Goal: Task Accomplishment & Management: Complete application form

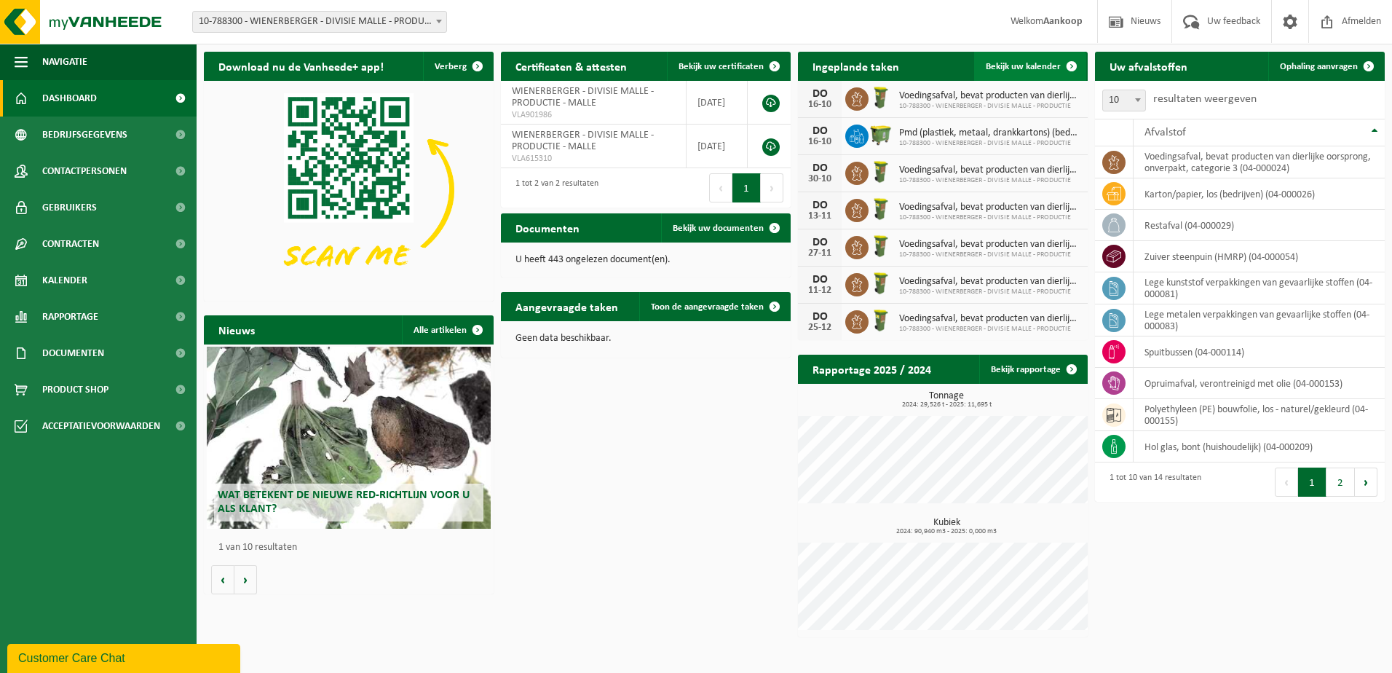
click at [1032, 60] on link "Bekijk uw kalender" at bounding box center [1030, 66] width 112 height 29
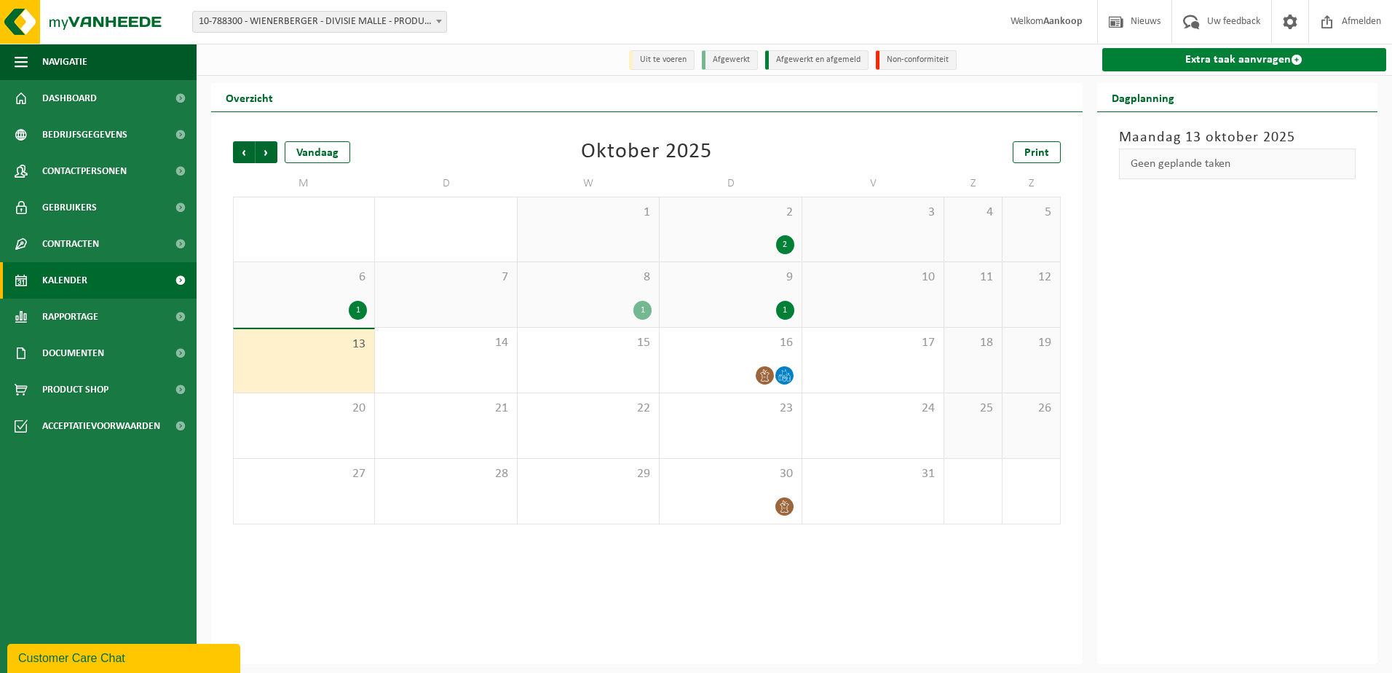
click at [1196, 60] on link "Extra taak aanvragen" at bounding box center [1244, 59] width 285 height 23
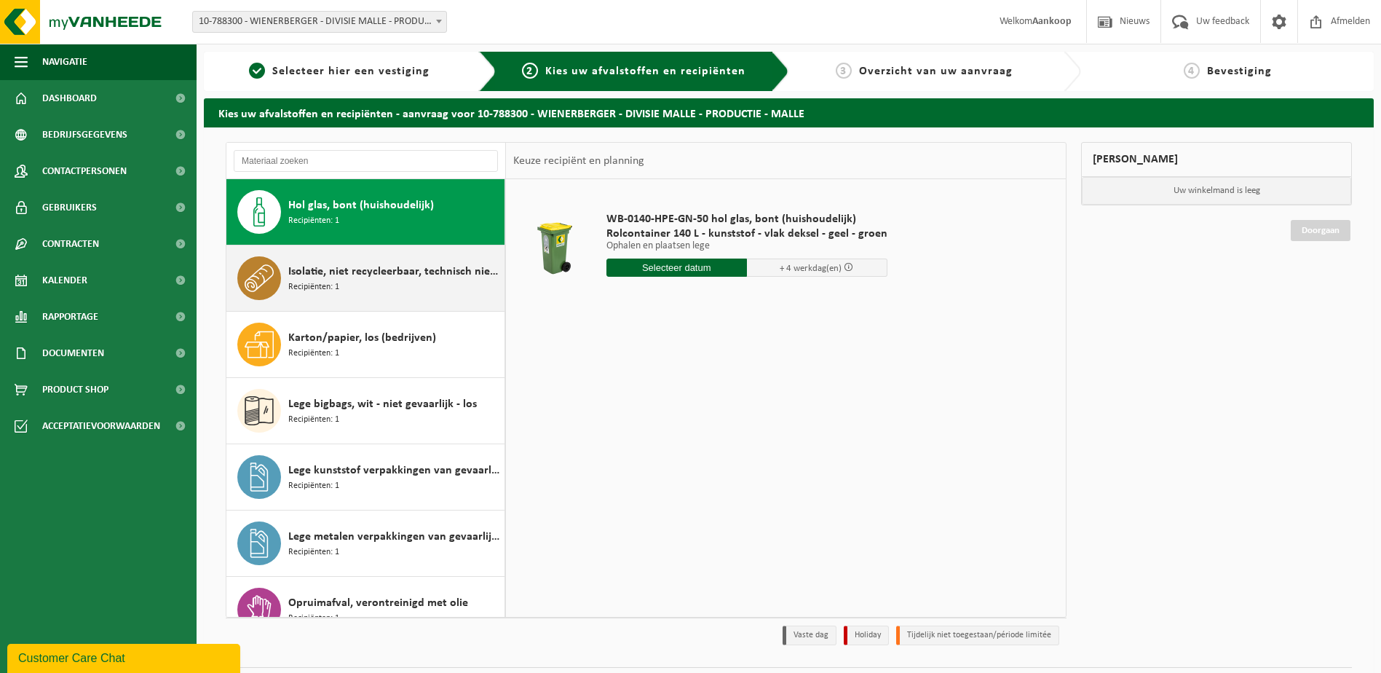
click at [320, 275] on span "Isolatie, niet recycleerbaar, technisch niet verbrandbaar (brandbaar)" at bounding box center [394, 271] width 213 height 17
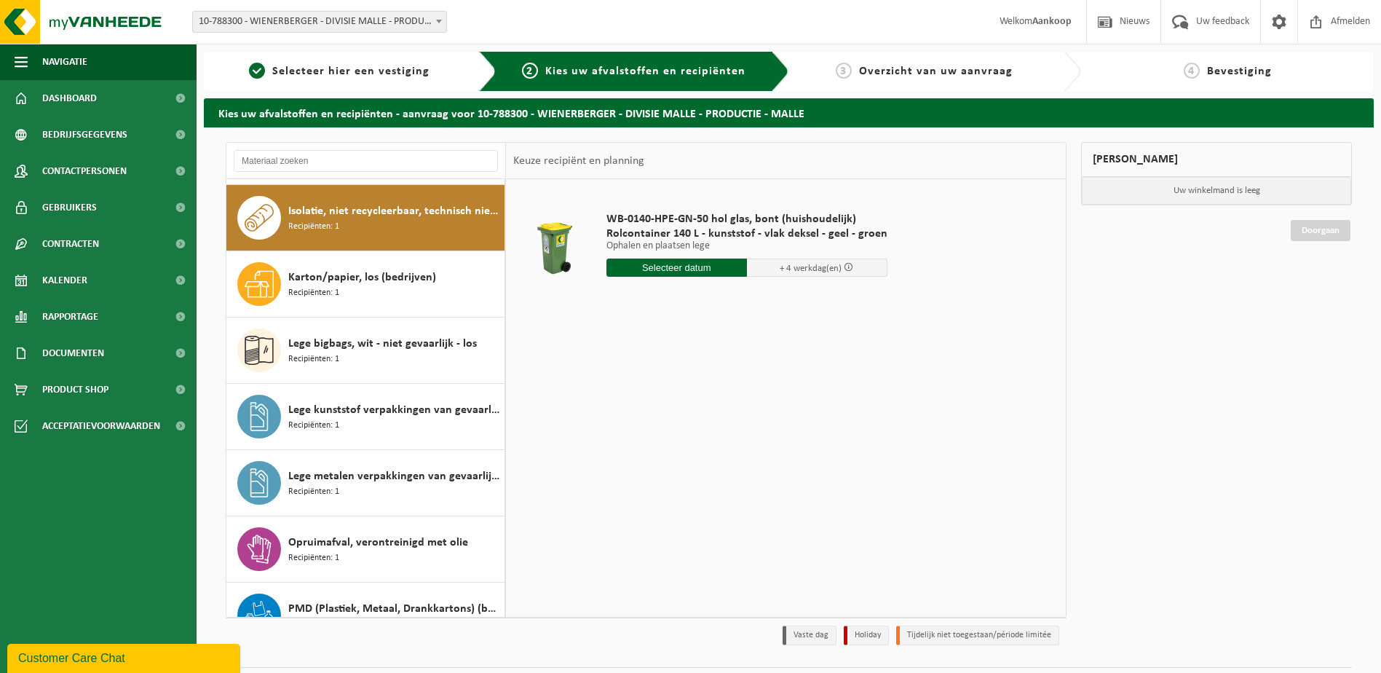
scroll to position [66, 0]
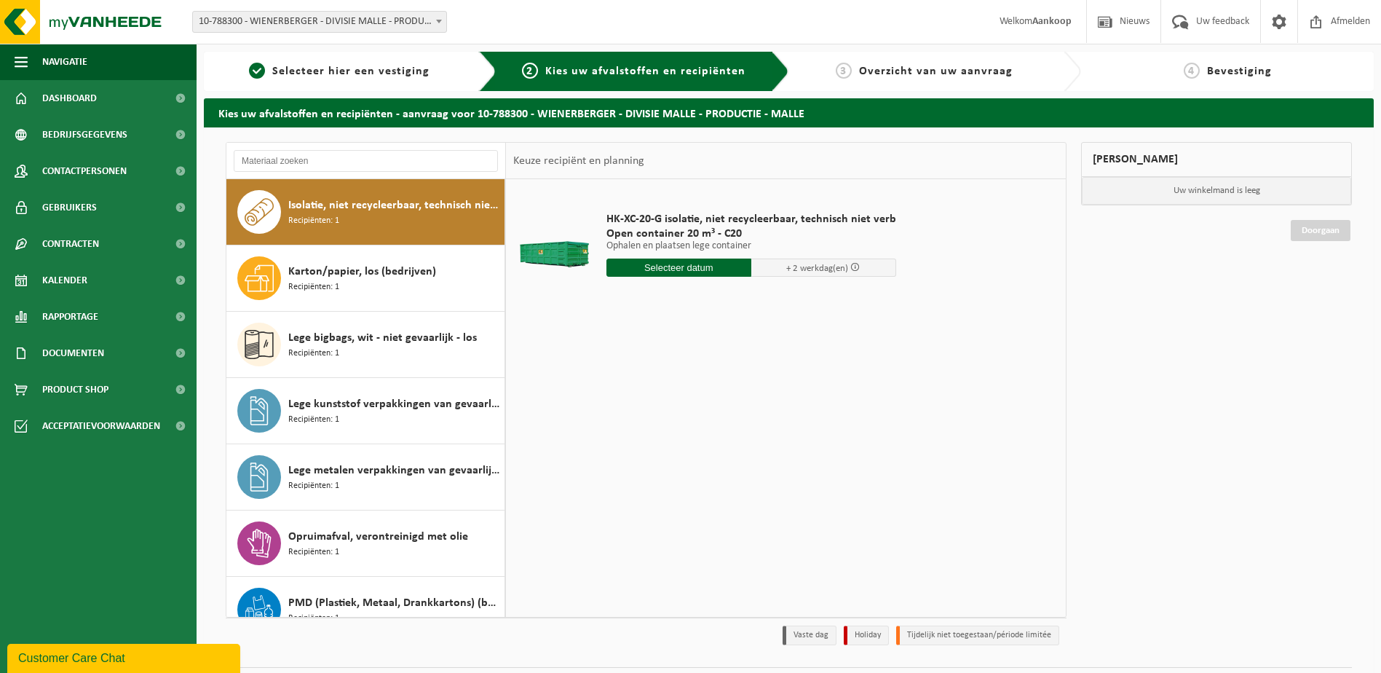
click at [390, 213] on span "Isolatie, niet recycleerbaar, technisch niet verbrandbaar (brandbaar)" at bounding box center [394, 205] width 213 height 17
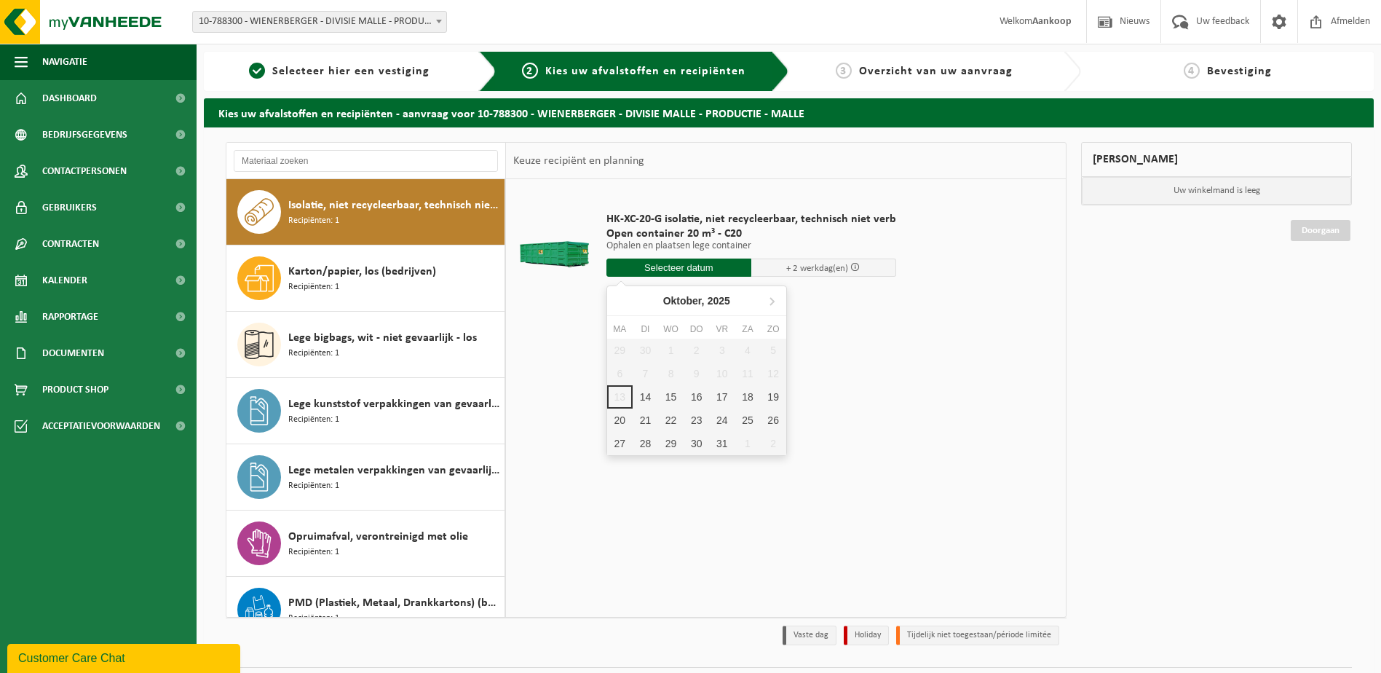
click at [658, 269] on input "text" at bounding box center [679, 267] width 145 height 18
click at [643, 391] on div "14" at bounding box center [645, 396] width 25 height 23
type input "Van 2025-10-14"
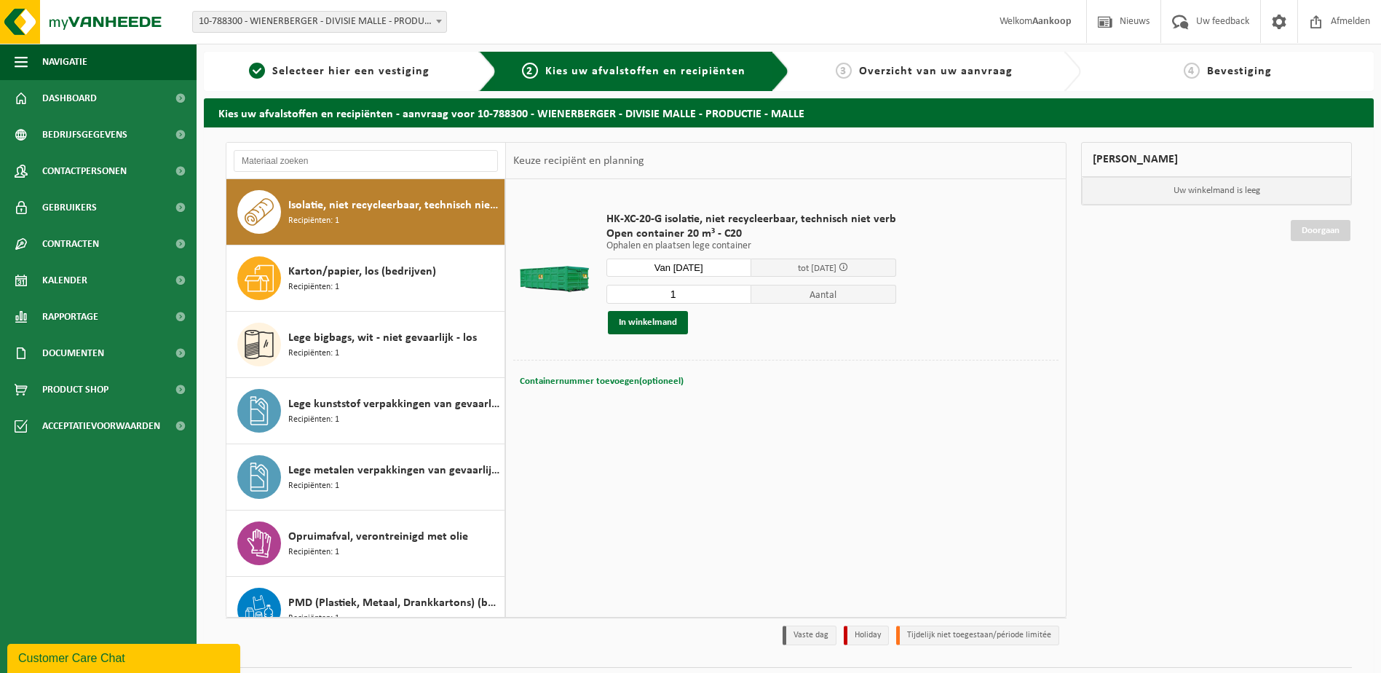
click at [660, 384] on span "Containernummer toevoegen(optioneel)" at bounding box center [602, 380] width 164 height 9
click at [742, 472] on div "HK-XC-20-G isolatie, niet recycleerbaar, technisch niet verb Open container 20 …" at bounding box center [786, 397] width 560 height 437
click at [813, 421] on table "HK-XC-20-G isolatie, niet recycleerbaar, technisch niet verb Open container 20 …" at bounding box center [786, 302] width 560 height 246
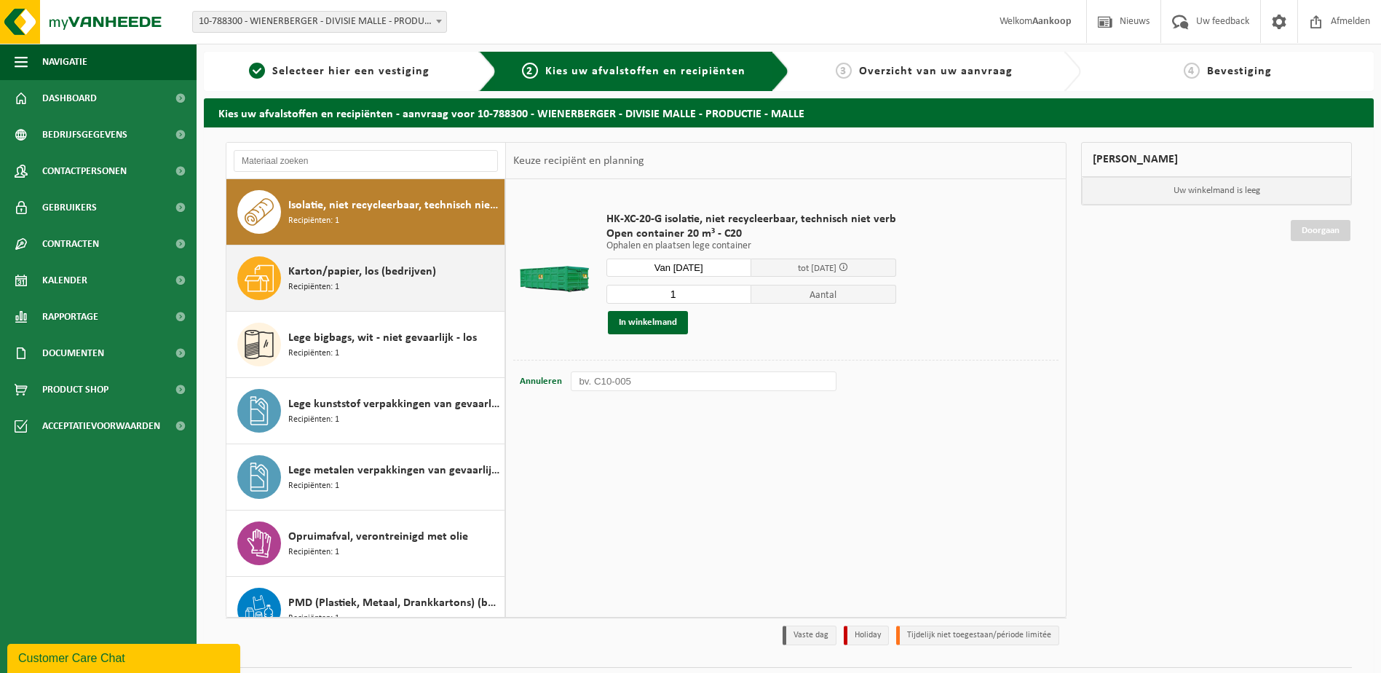
click at [312, 269] on span "Karton/papier, los (bedrijven)" at bounding box center [362, 271] width 148 height 17
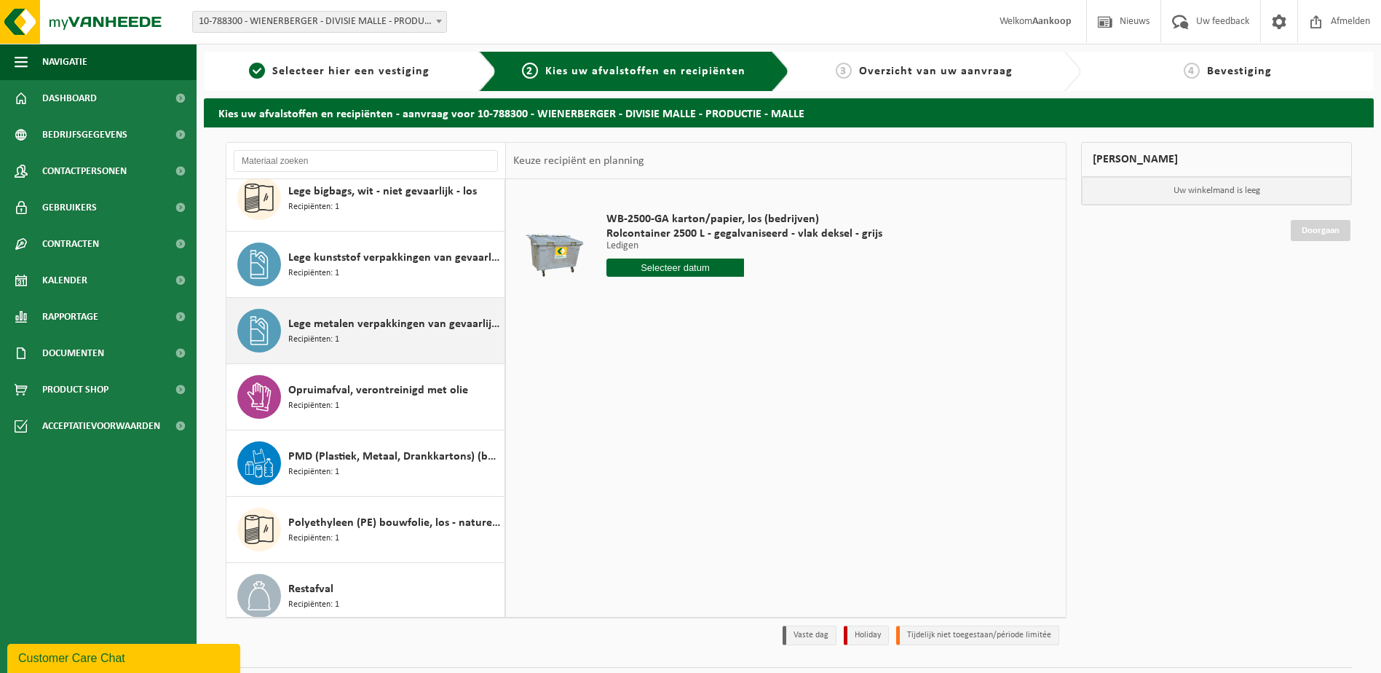
scroll to position [423, 0]
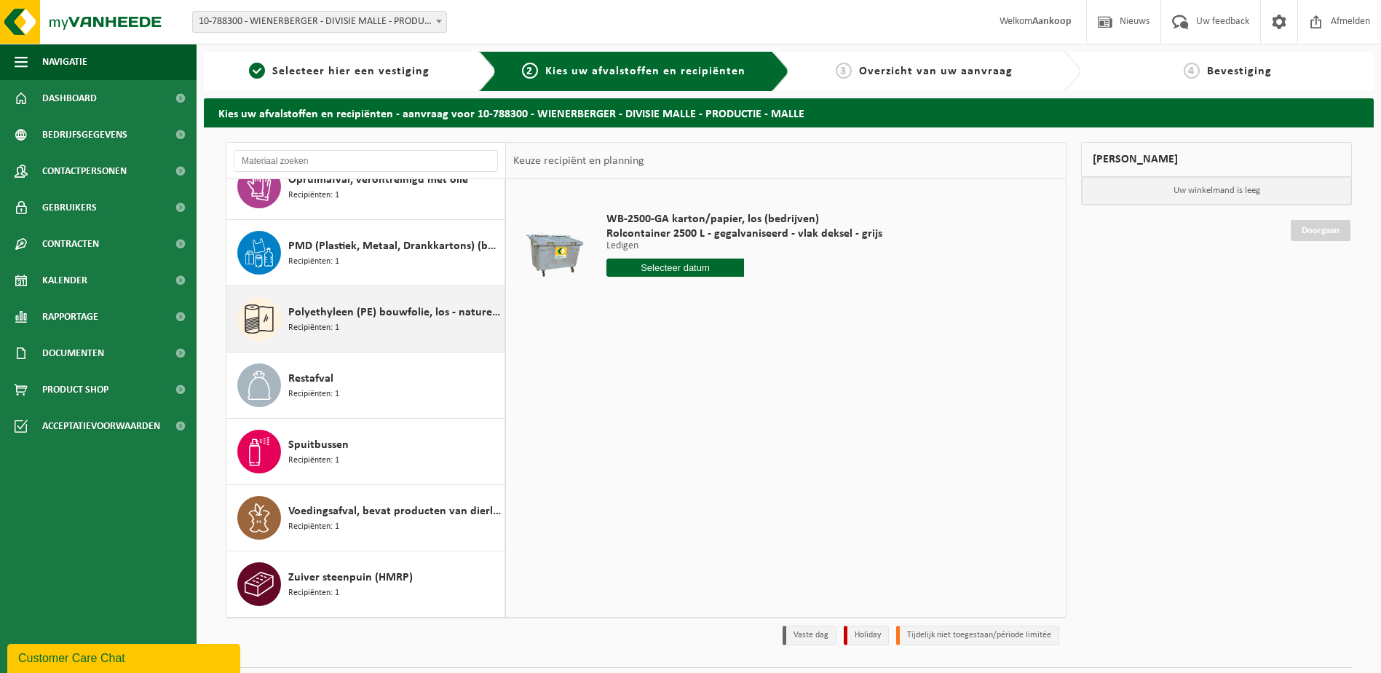
click at [408, 313] on span "Polyethyleen (PE) bouwfolie, los - naturel/gekleurd" at bounding box center [394, 312] width 213 height 17
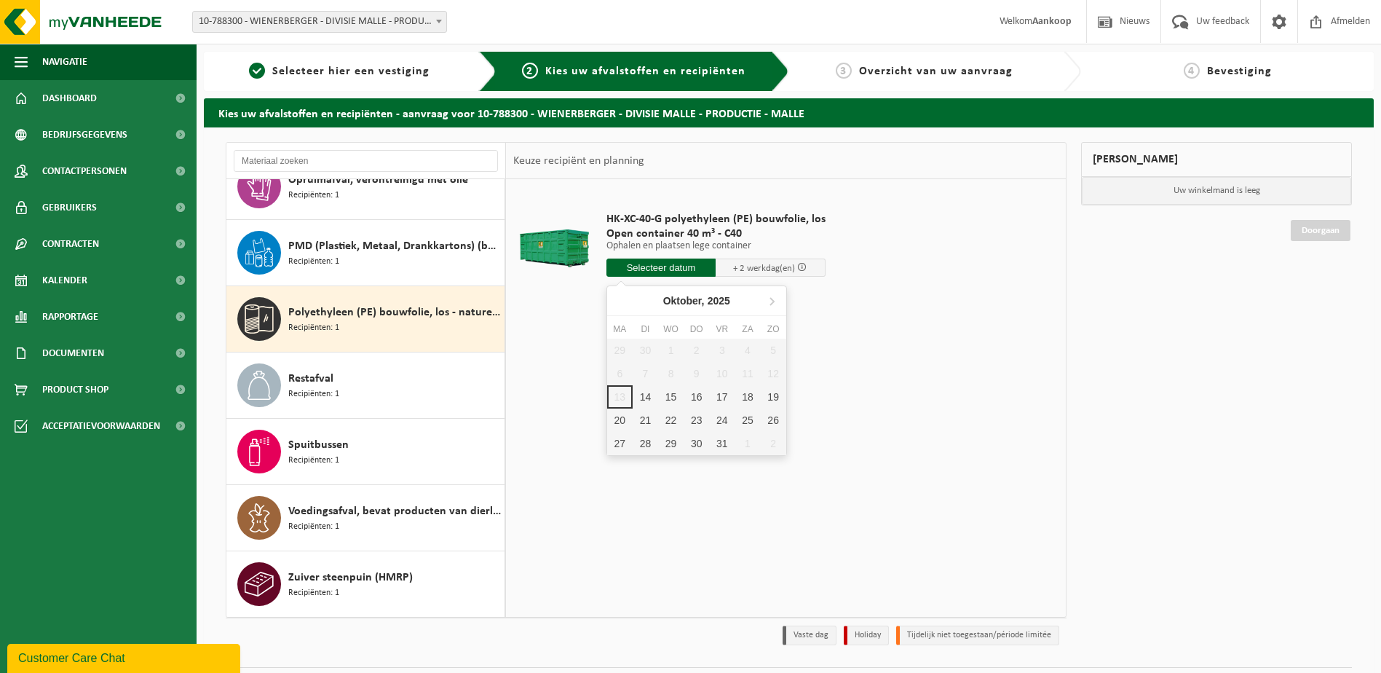
click at [647, 262] on input "text" at bounding box center [662, 267] width 110 height 18
click at [950, 282] on td "HK-XC-40-G polyethyleen (PE) bouwfolie, los Open container 40 m³ - C40 Ophalen …" at bounding box center [828, 247] width 464 height 123
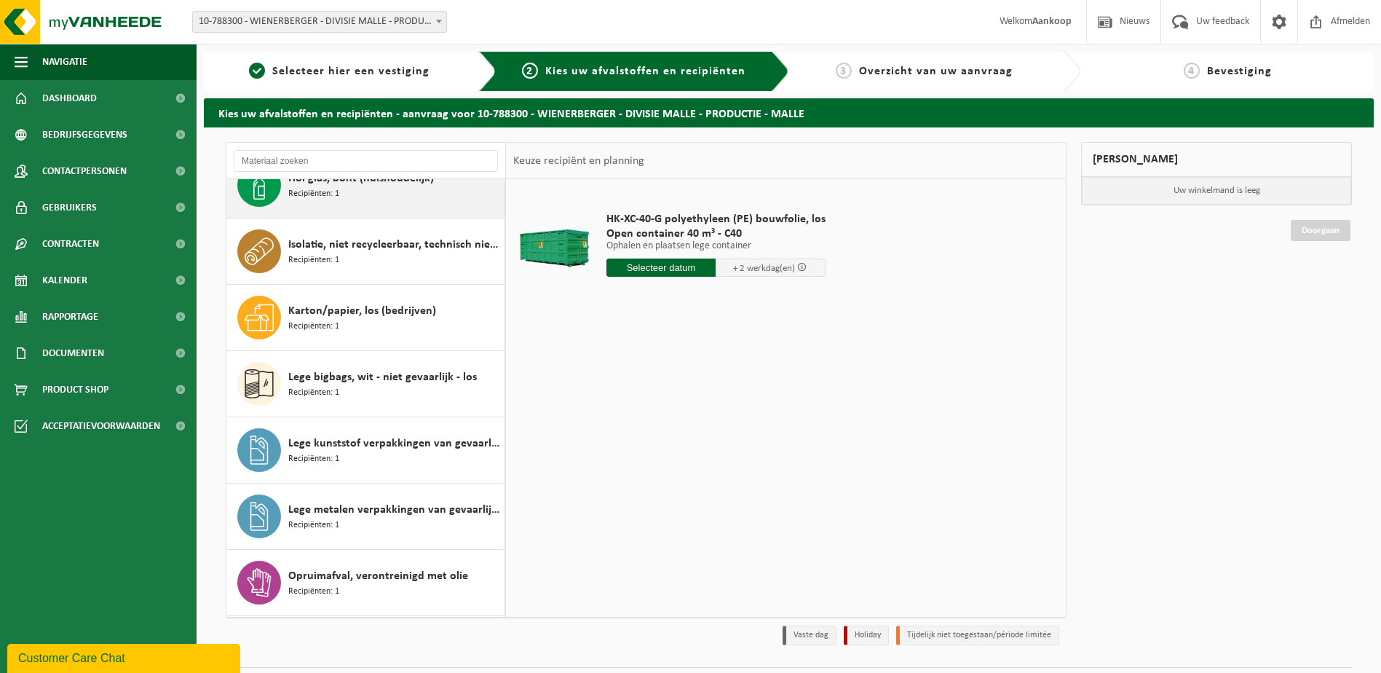
scroll to position [0, 0]
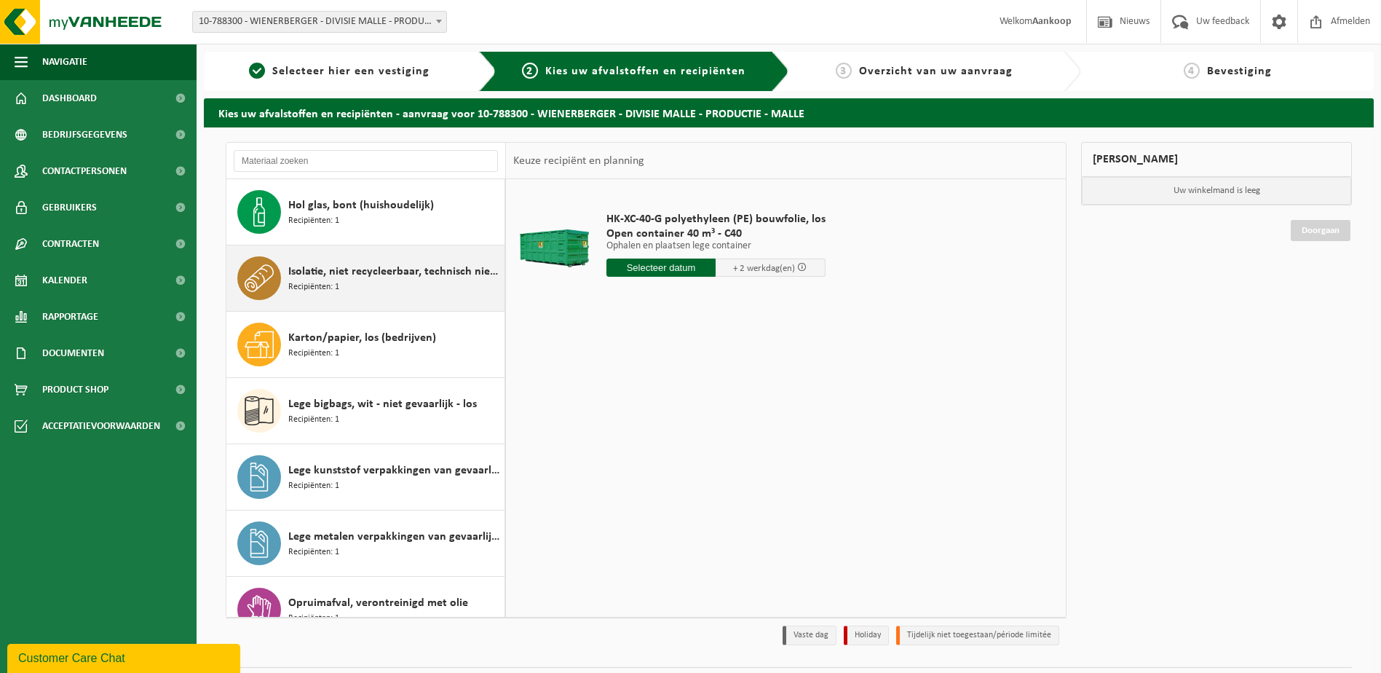
click at [369, 273] on span "Isolatie, niet recycleerbaar, technisch niet verbrandbaar (brandbaar)" at bounding box center [394, 271] width 213 height 17
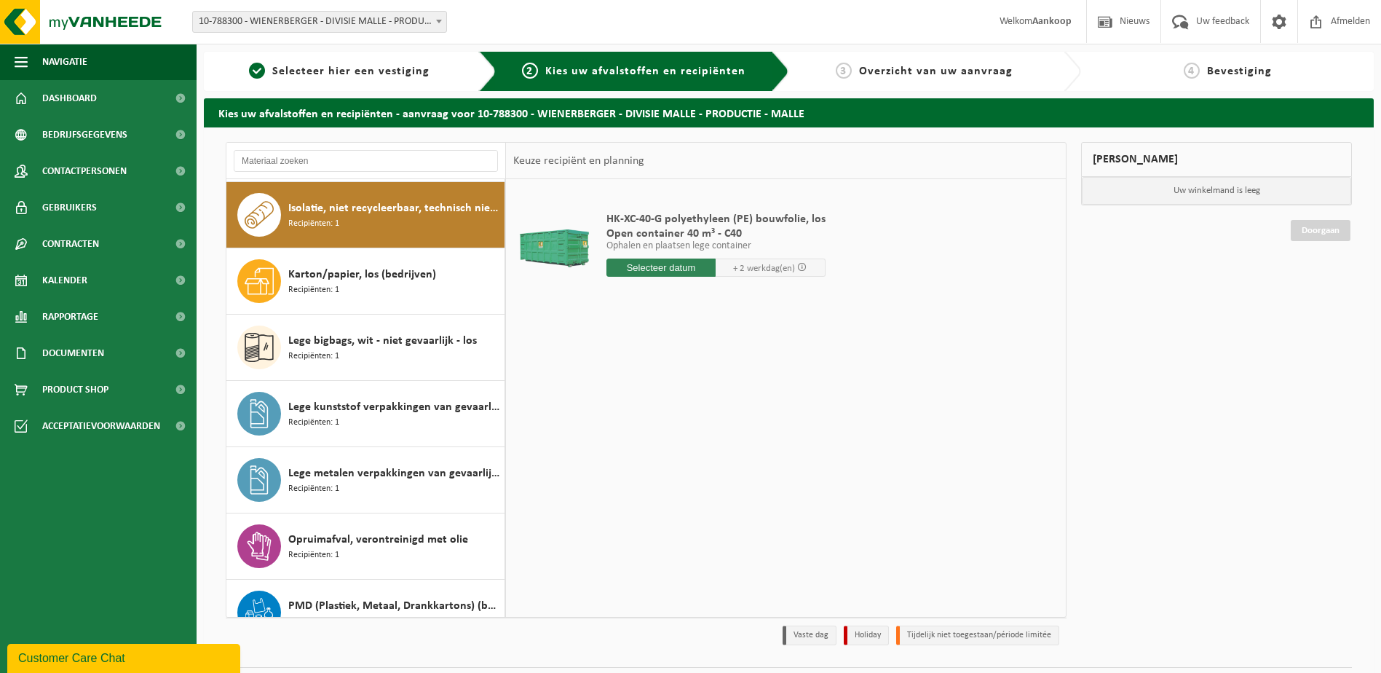
scroll to position [66, 0]
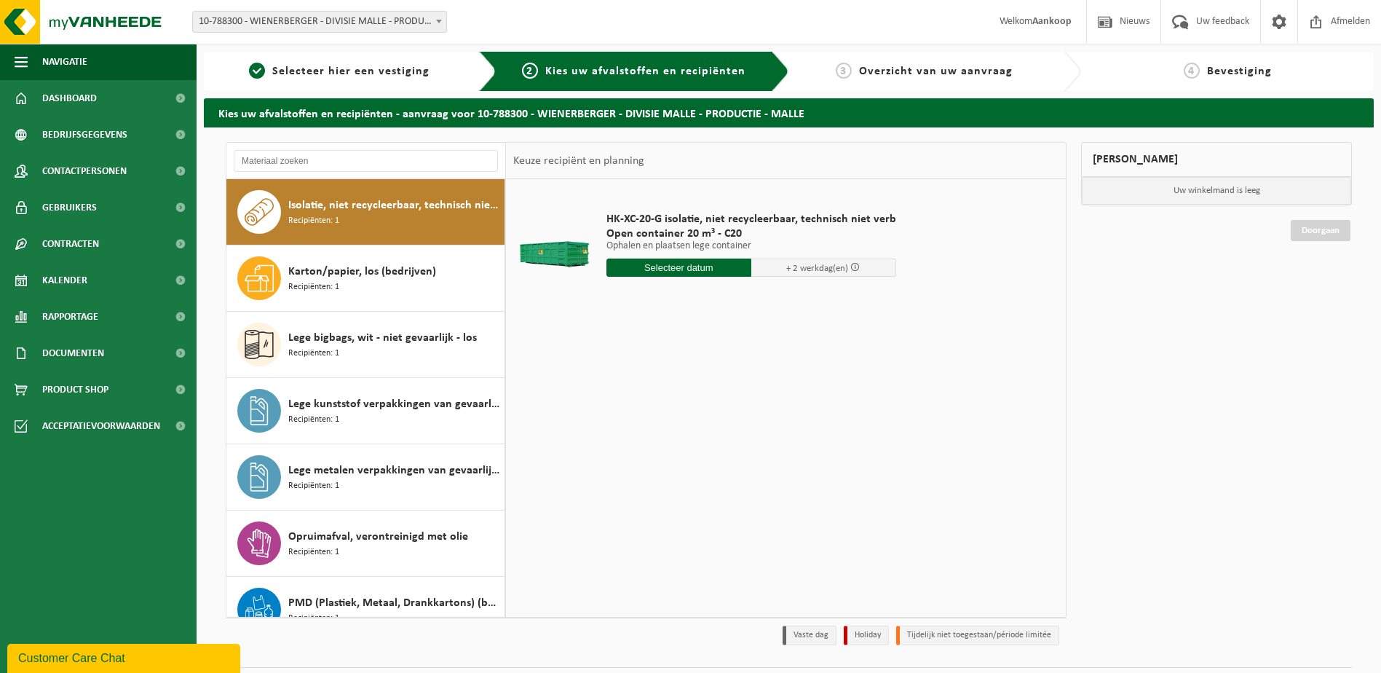
click at [689, 269] on input "text" at bounding box center [679, 267] width 145 height 18
click at [641, 391] on div "14" at bounding box center [645, 396] width 25 height 23
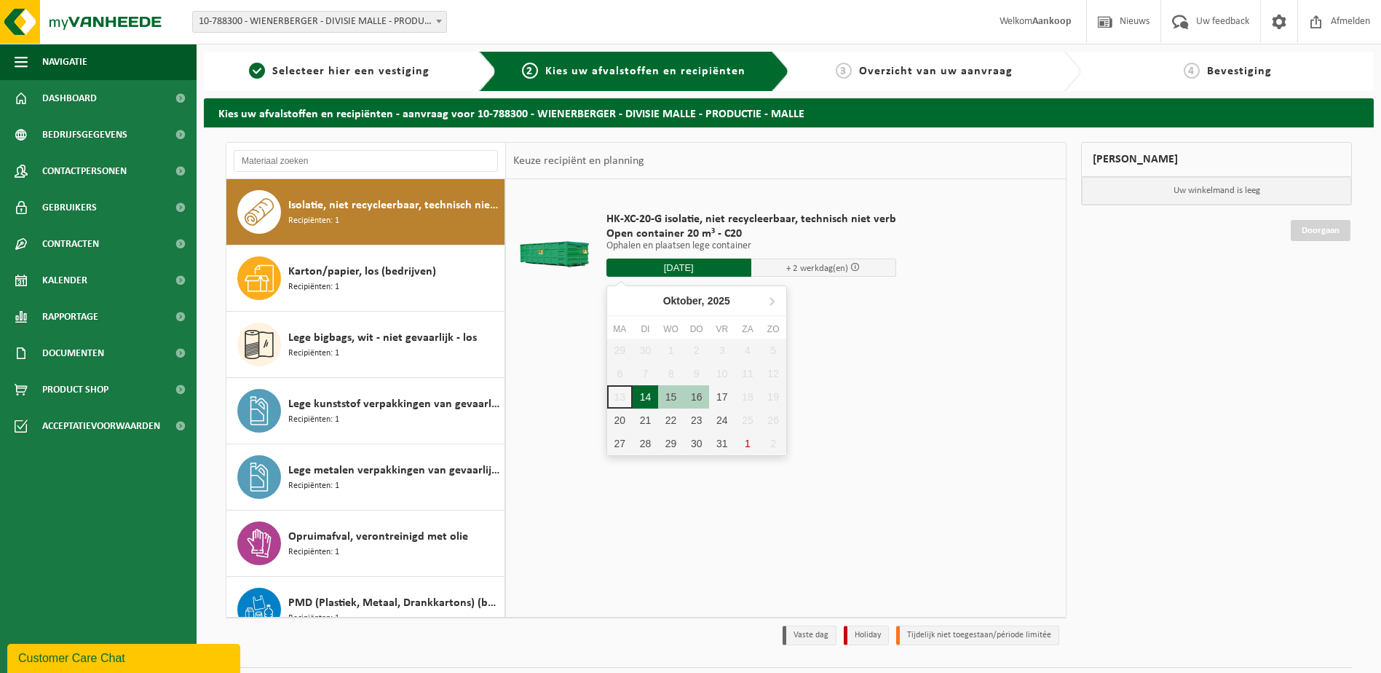
type input "Van 2025-10-14"
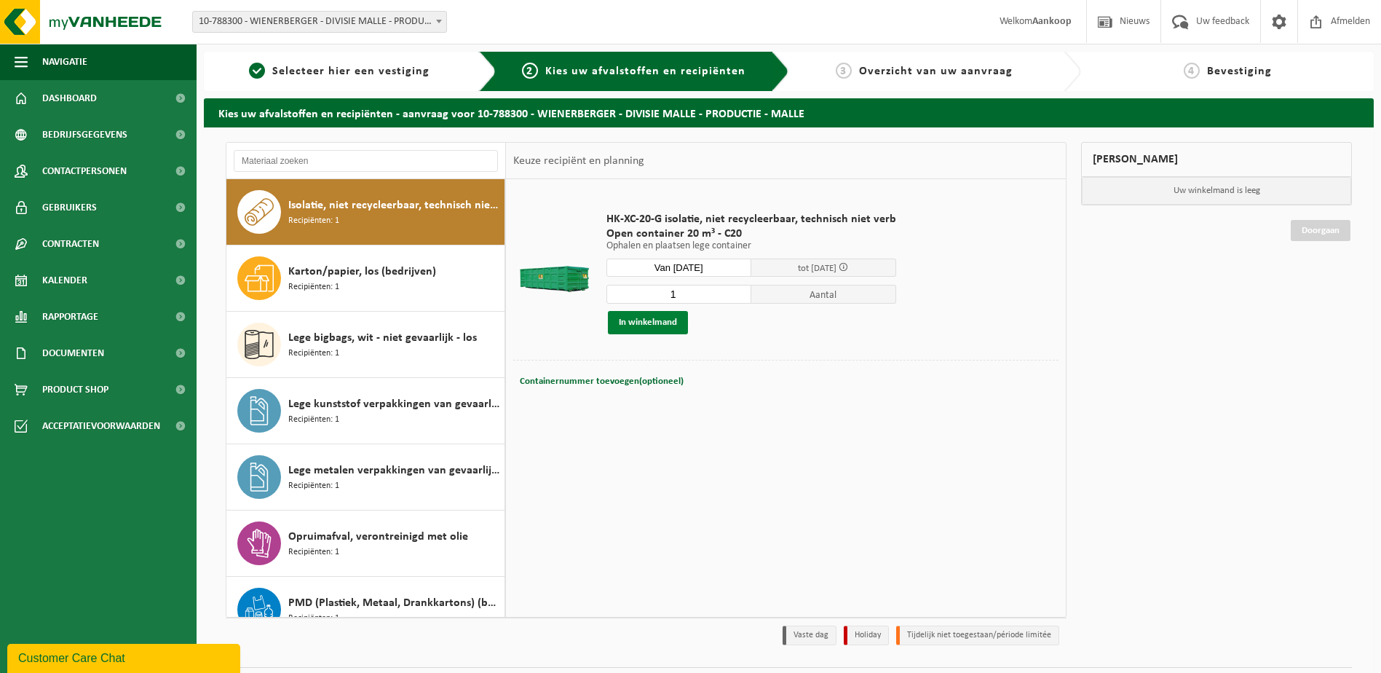
click at [651, 320] on button "In winkelmand" at bounding box center [648, 322] width 80 height 23
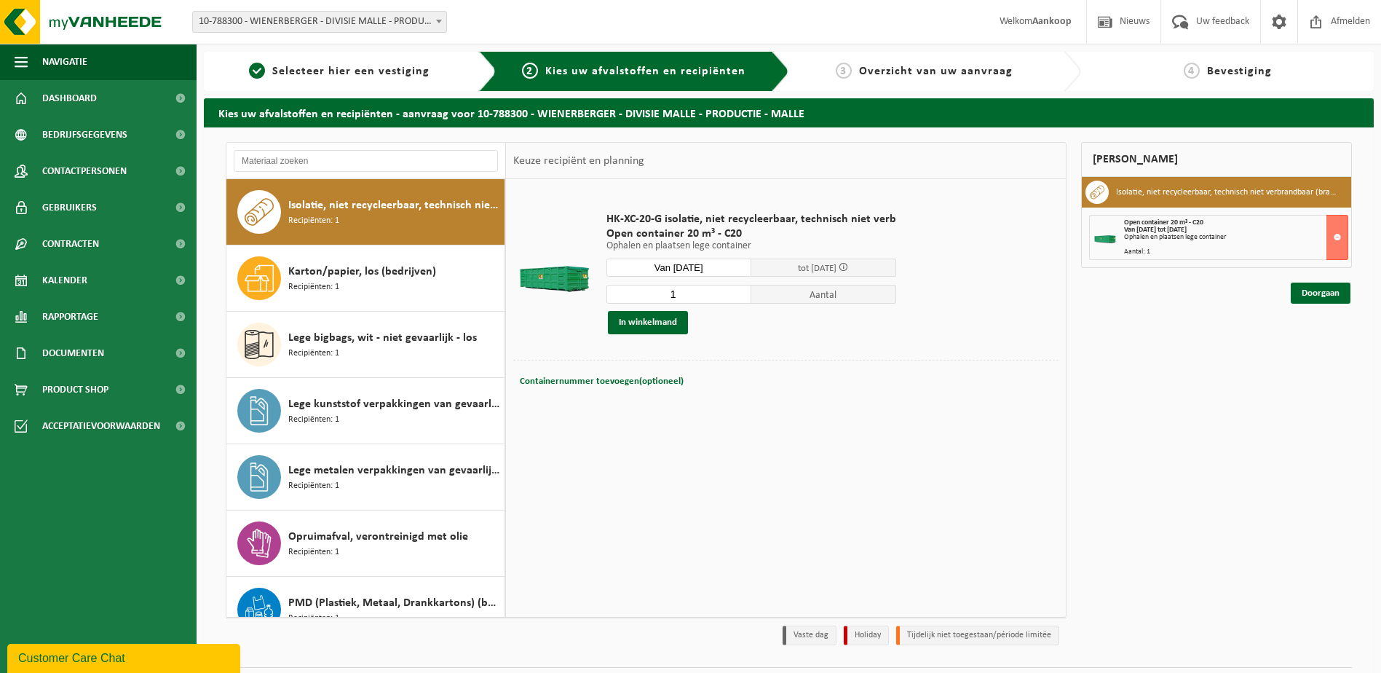
click at [1263, 238] on div "Ophalen en plaatsen lege container" at bounding box center [1236, 237] width 224 height 7
click at [1203, 243] on div "Open container 20 m³ - C20 Van 2025-10-14 tot 2025-10-16 Ophalen en plaatsen le…" at bounding box center [1236, 237] width 224 height 36
click at [1193, 186] on h3 "Isolatie, niet recycleerbaar, technisch niet verbrandbaar (brandbaar)" at bounding box center [1228, 192] width 224 height 23
click at [1336, 236] on button at bounding box center [1338, 237] width 22 height 45
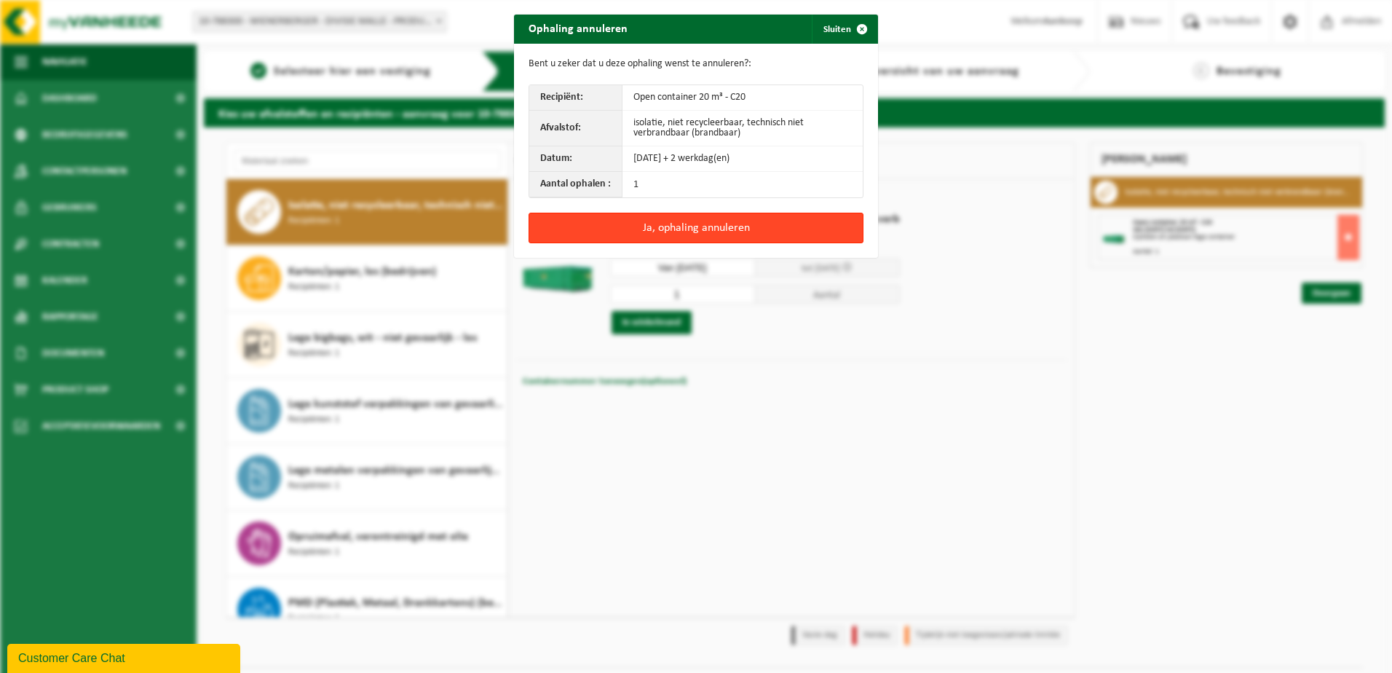
click at [706, 223] on button "Ja, ophaling annuleren" at bounding box center [696, 228] width 335 height 31
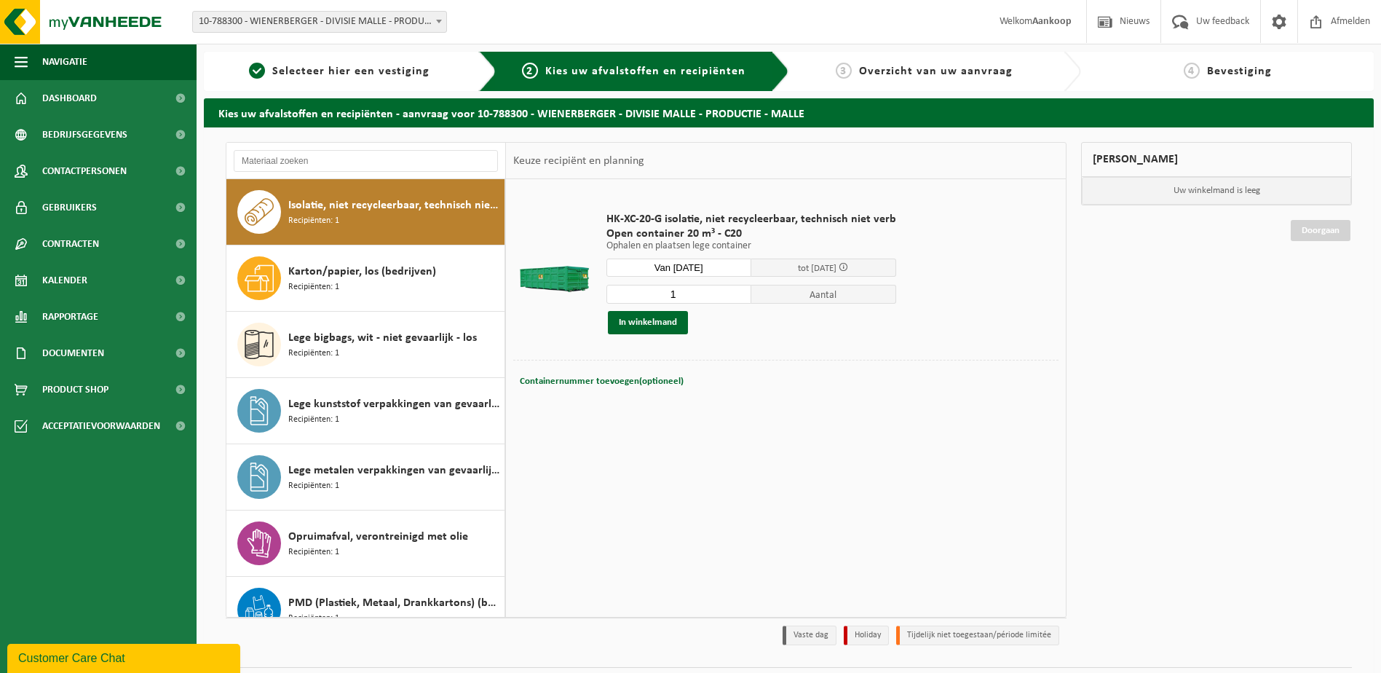
click at [848, 266] on span at bounding box center [843, 266] width 9 height 9
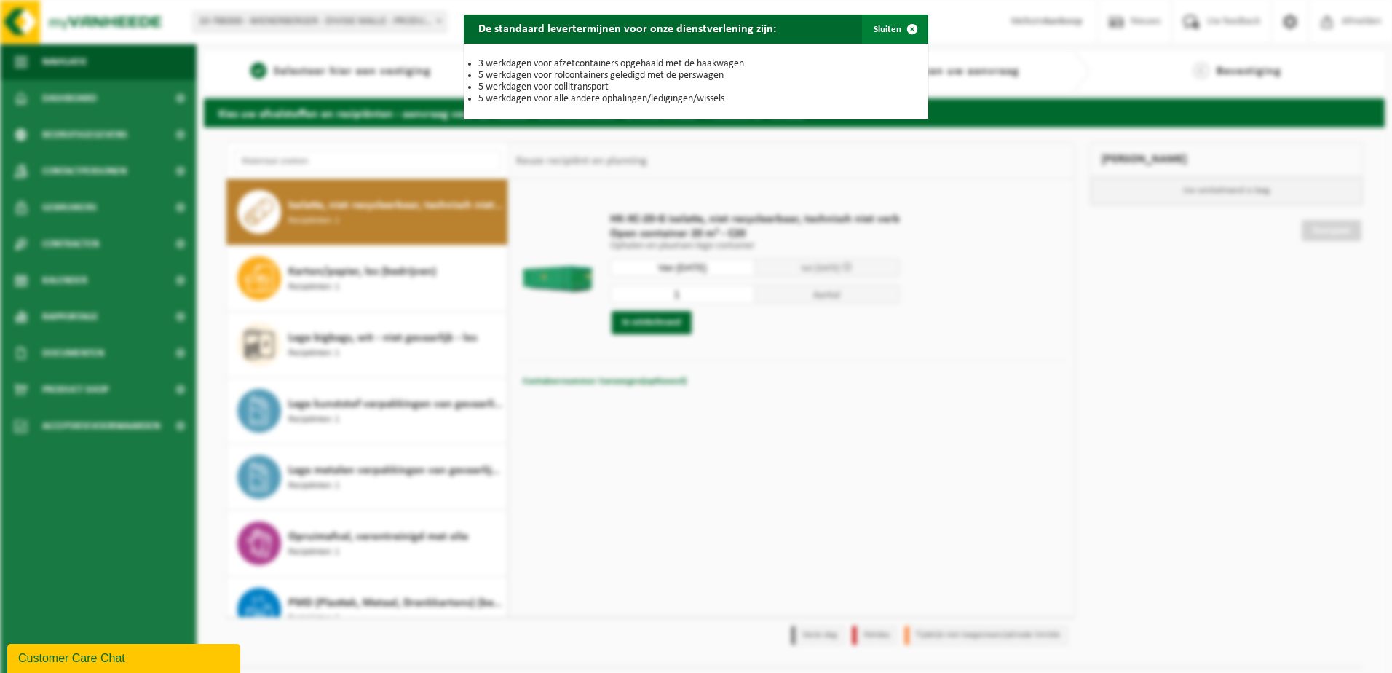
click at [883, 19] on button "Sluiten" at bounding box center [894, 29] width 65 height 29
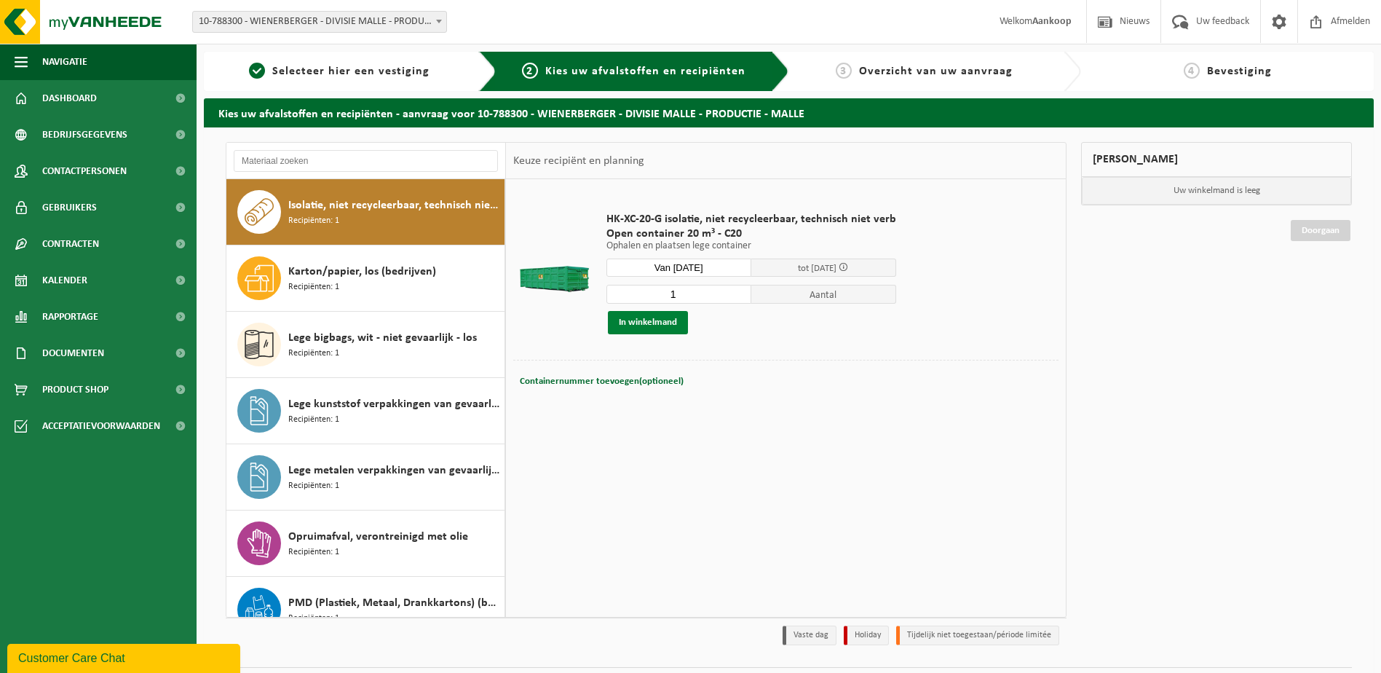
click at [636, 323] on button "In winkelmand" at bounding box center [648, 322] width 80 height 23
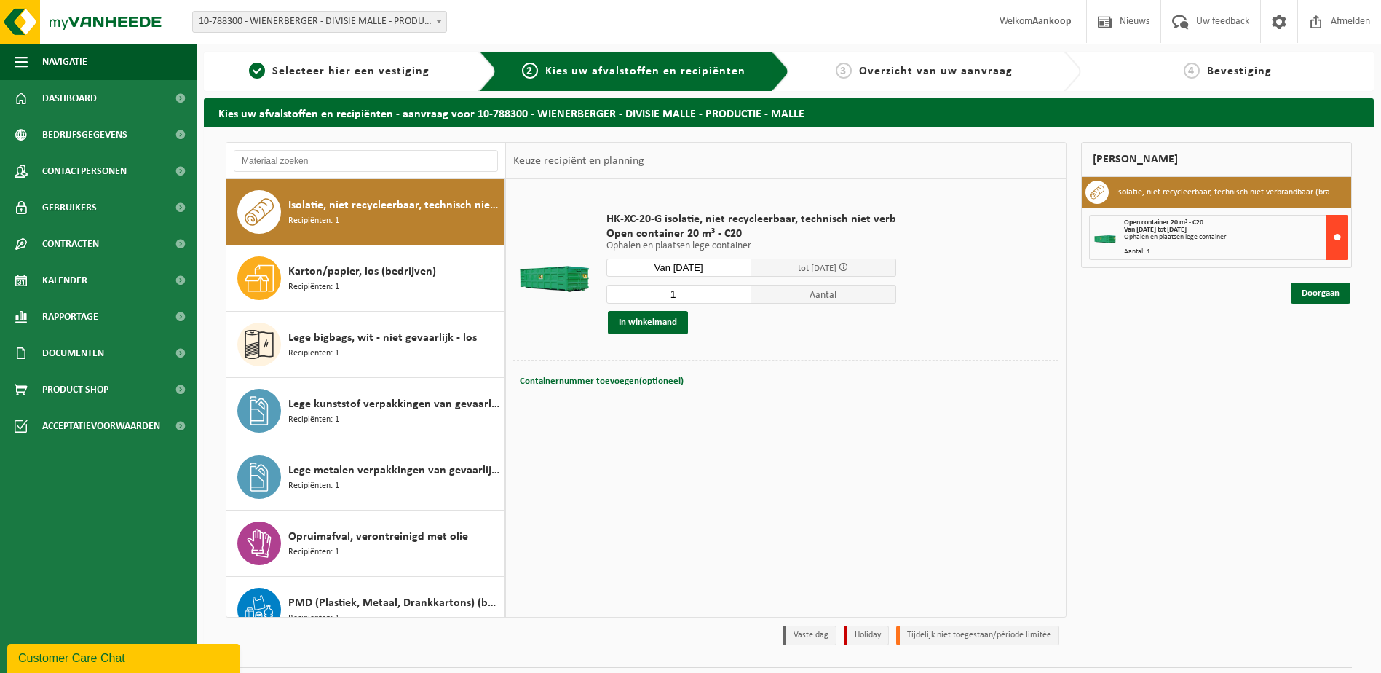
click at [1339, 235] on button at bounding box center [1338, 237] width 22 height 45
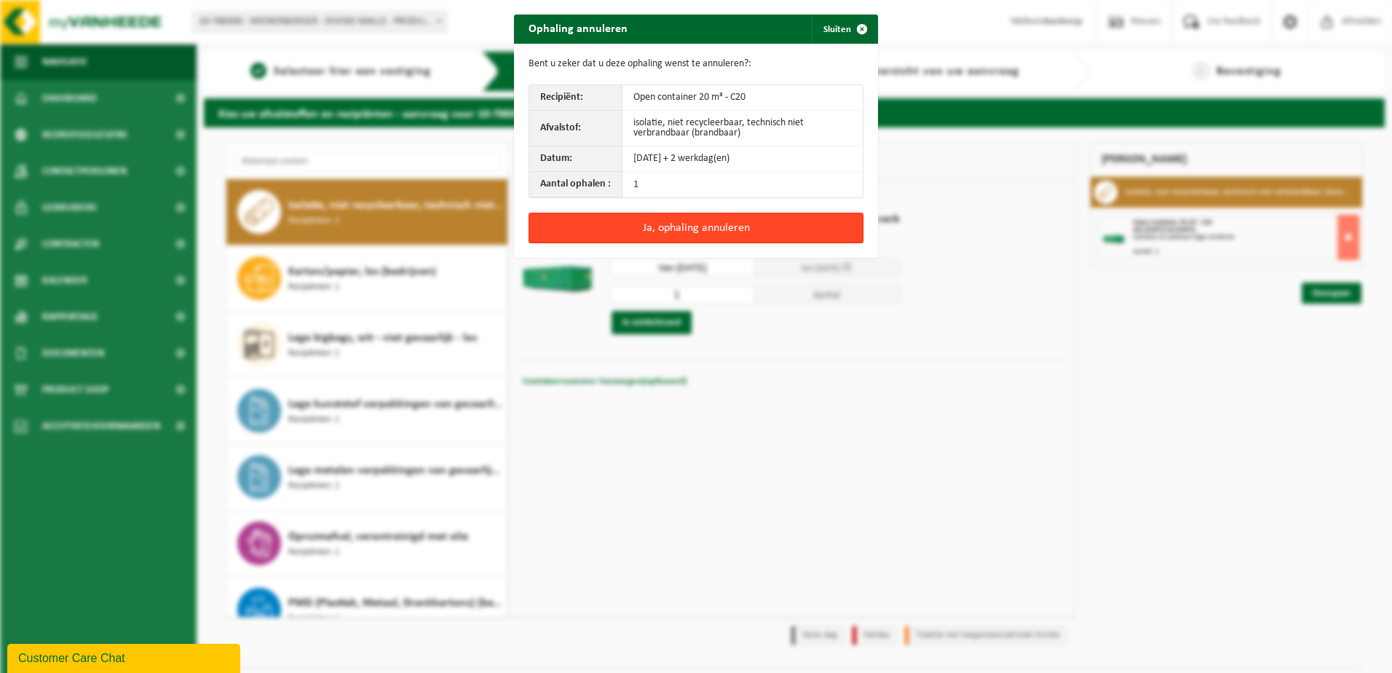
click at [685, 234] on button "Ja, ophaling annuleren" at bounding box center [696, 228] width 335 height 31
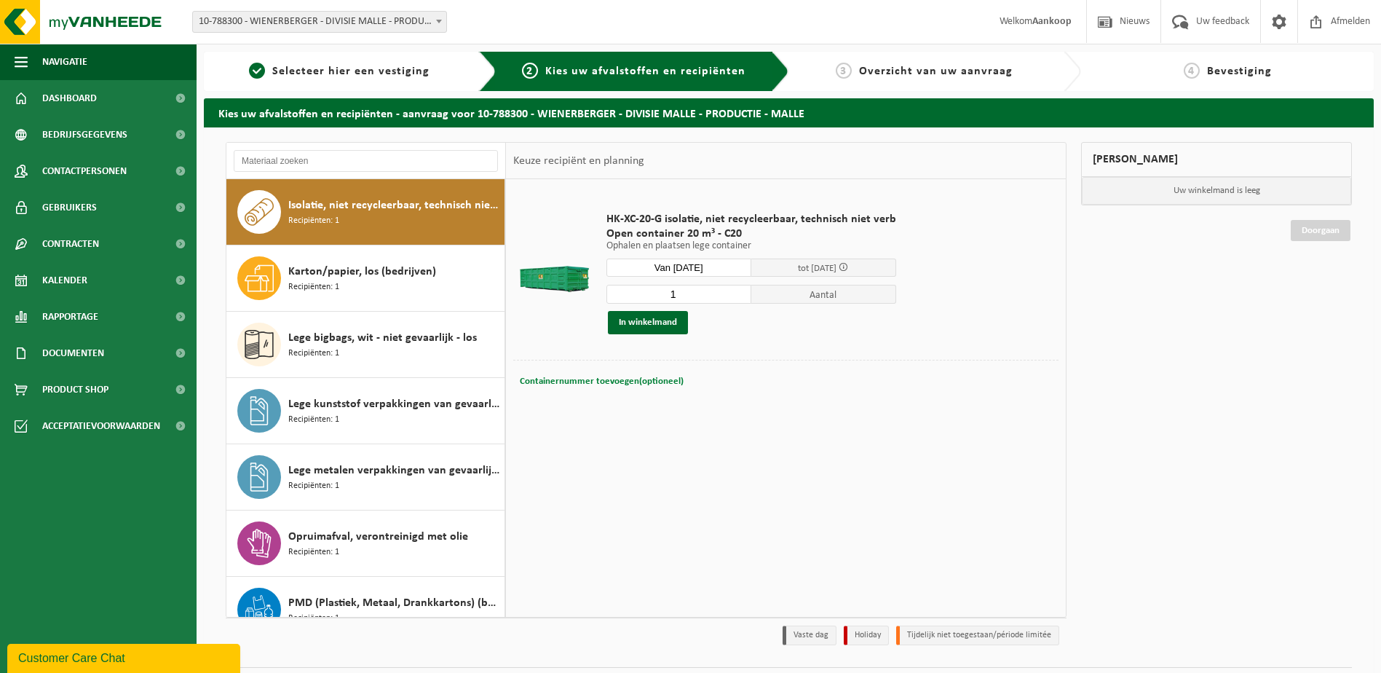
click at [609, 377] on span "Containernummer toevoegen(optioneel)" at bounding box center [602, 380] width 164 height 9
click at [619, 462] on div "HK-XC-20-G isolatie, niet recycleerbaar, technisch niet verb Open container 20 …" at bounding box center [786, 397] width 560 height 437
click at [371, 213] on span "Isolatie, niet recycleerbaar, technisch niet verbrandbaar (brandbaar)" at bounding box center [394, 205] width 213 height 17
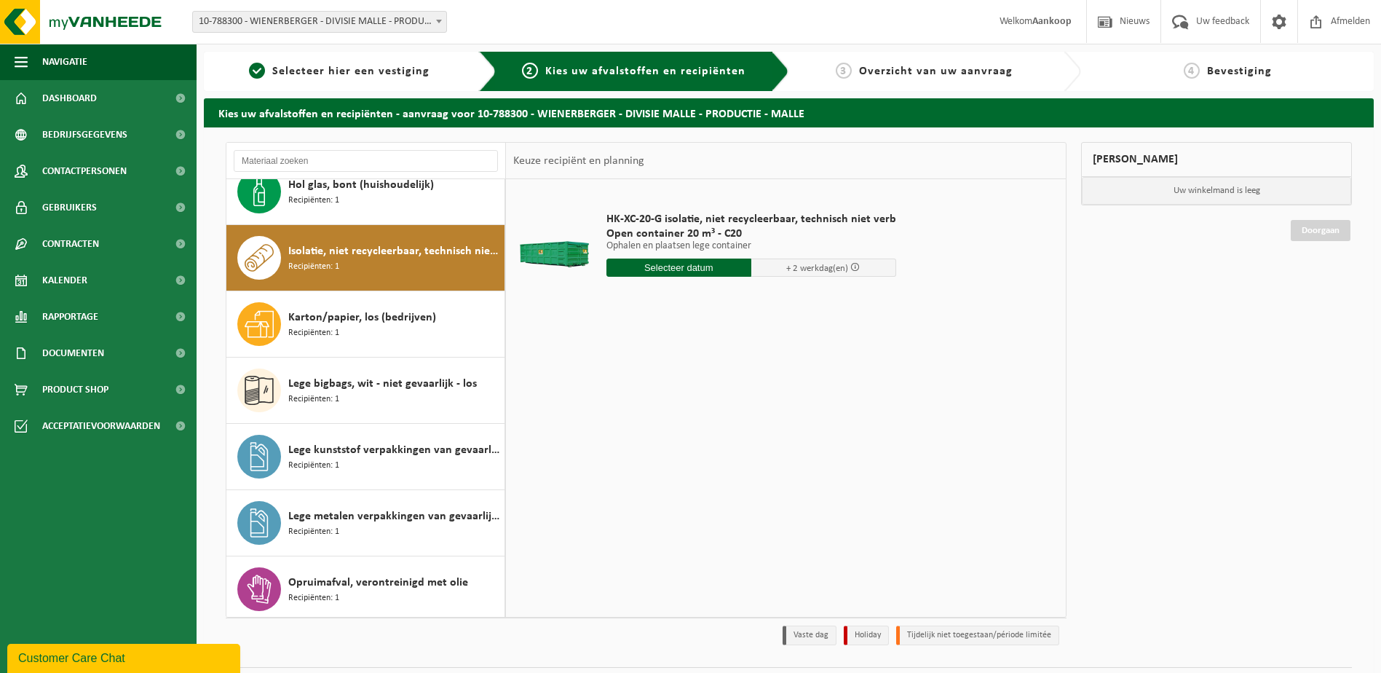
scroll to position [0, 0]
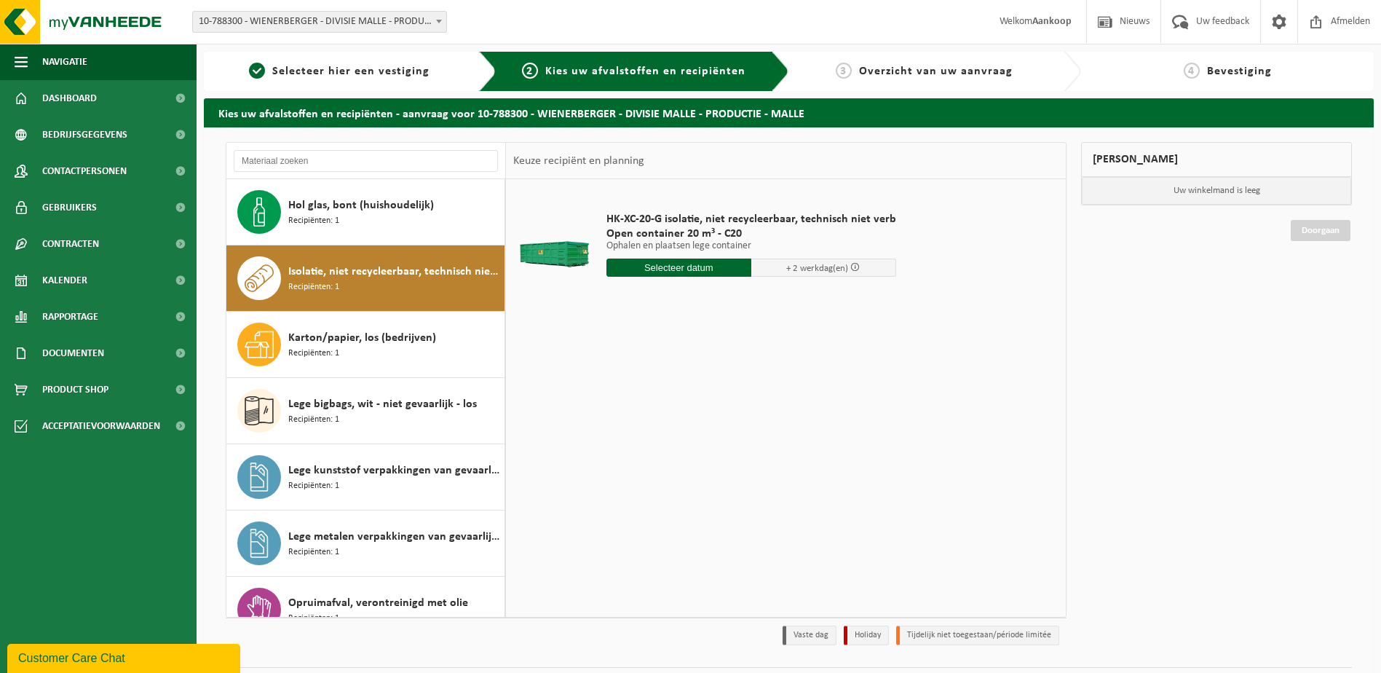
click at [663, 359] on div "HK-XC-20-G isolatie, niet recycleerbaar, technisch niet verb Open container 20 …" at bounding box center [786, 397] width 560 height 437
click at [348, 340] on span "Karton/papier, los (bedrijven)" at bounding box center [362, 337] width 148 height 17
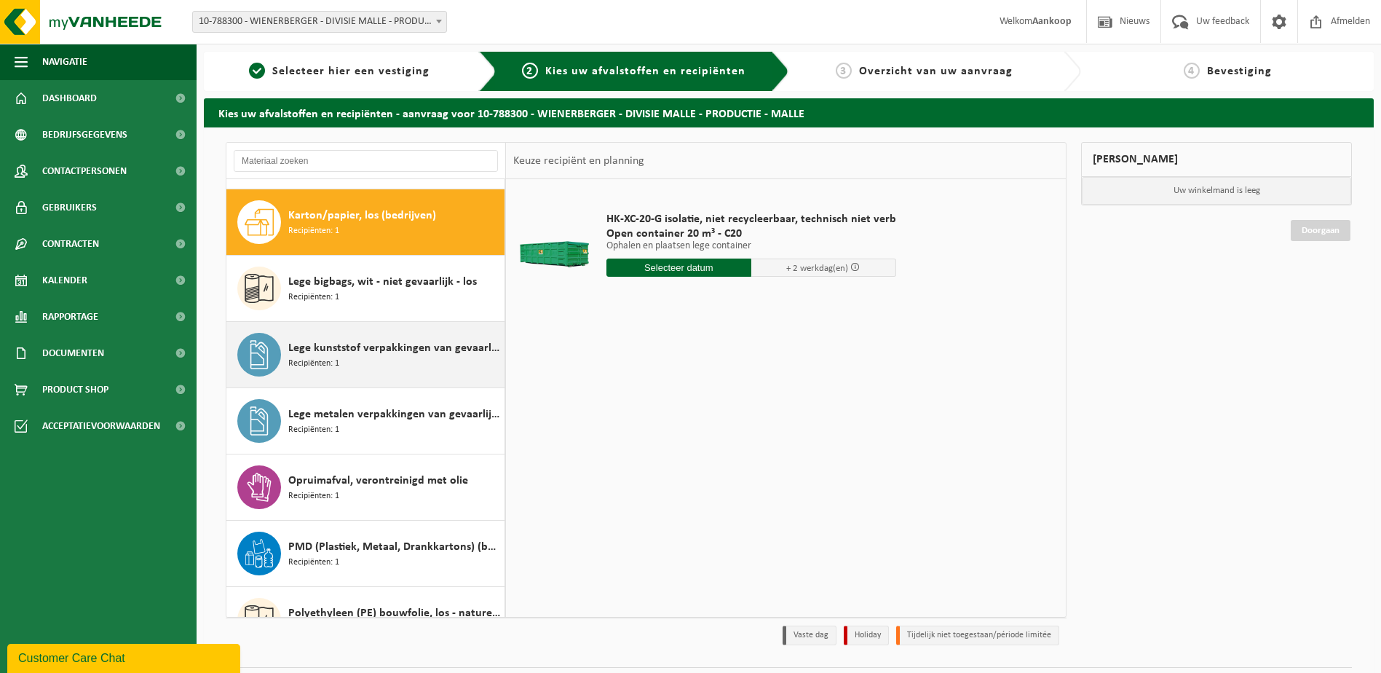
scroll to position [133, 0]
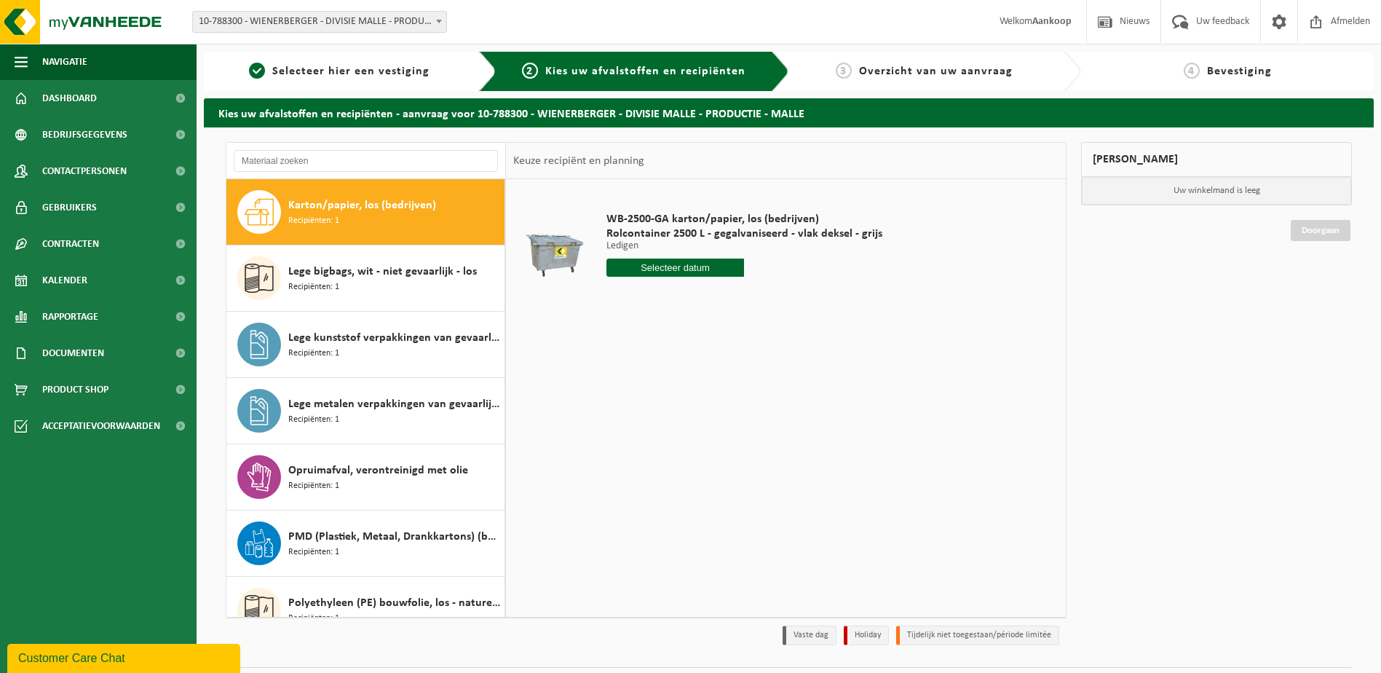
click at [662, 264] on input "text" at bounding box center [676, 267] width 138 height 18
click at [700, 421] on div "23" at bounding box center [696, 419] width 25 height 23
type input "Van 2025-10-23"
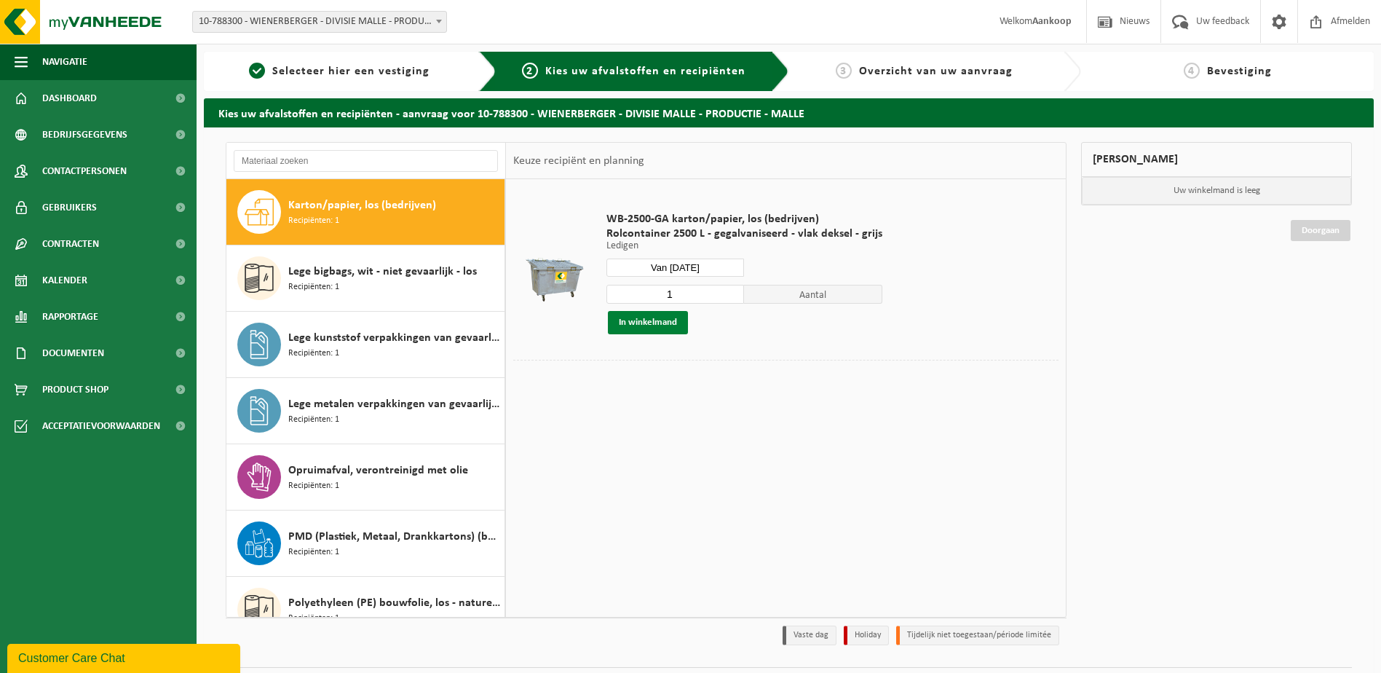
click at [636, 323] on button "In winkelmand" at bounding box center [648, 322] width 80 height 23
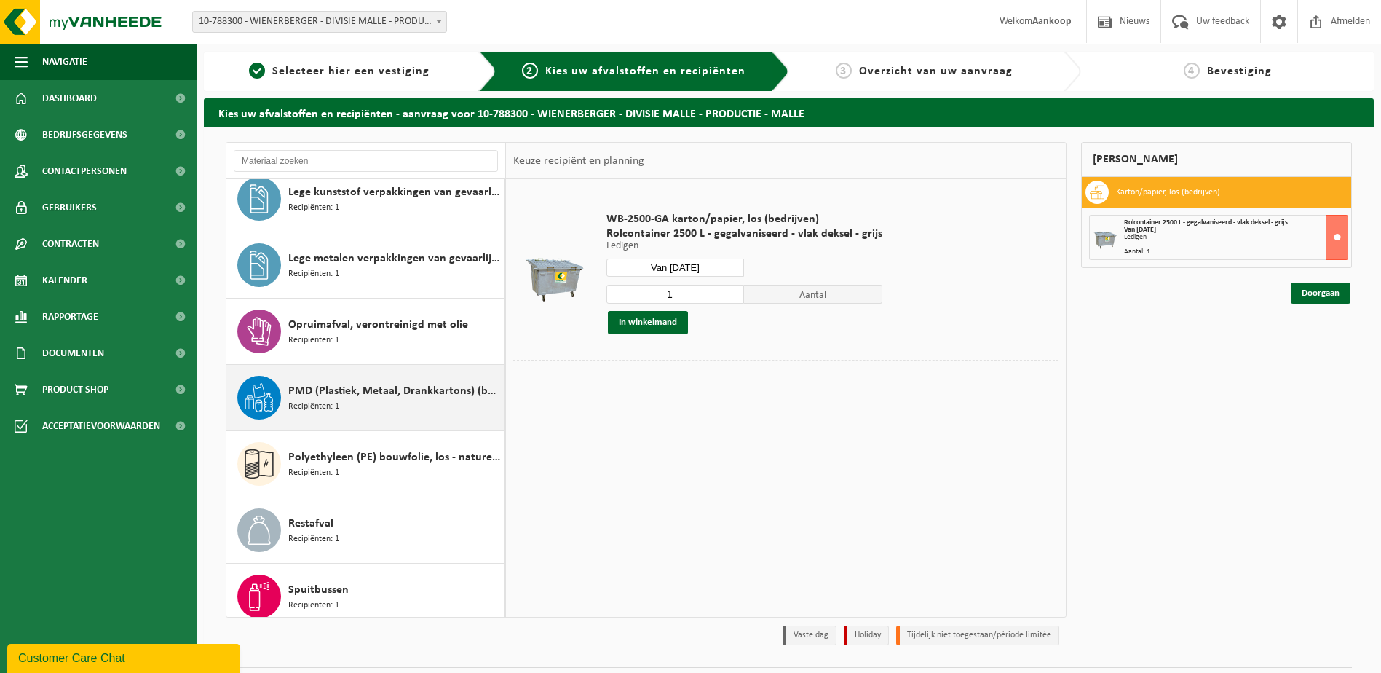
scroll to position [423, 0]
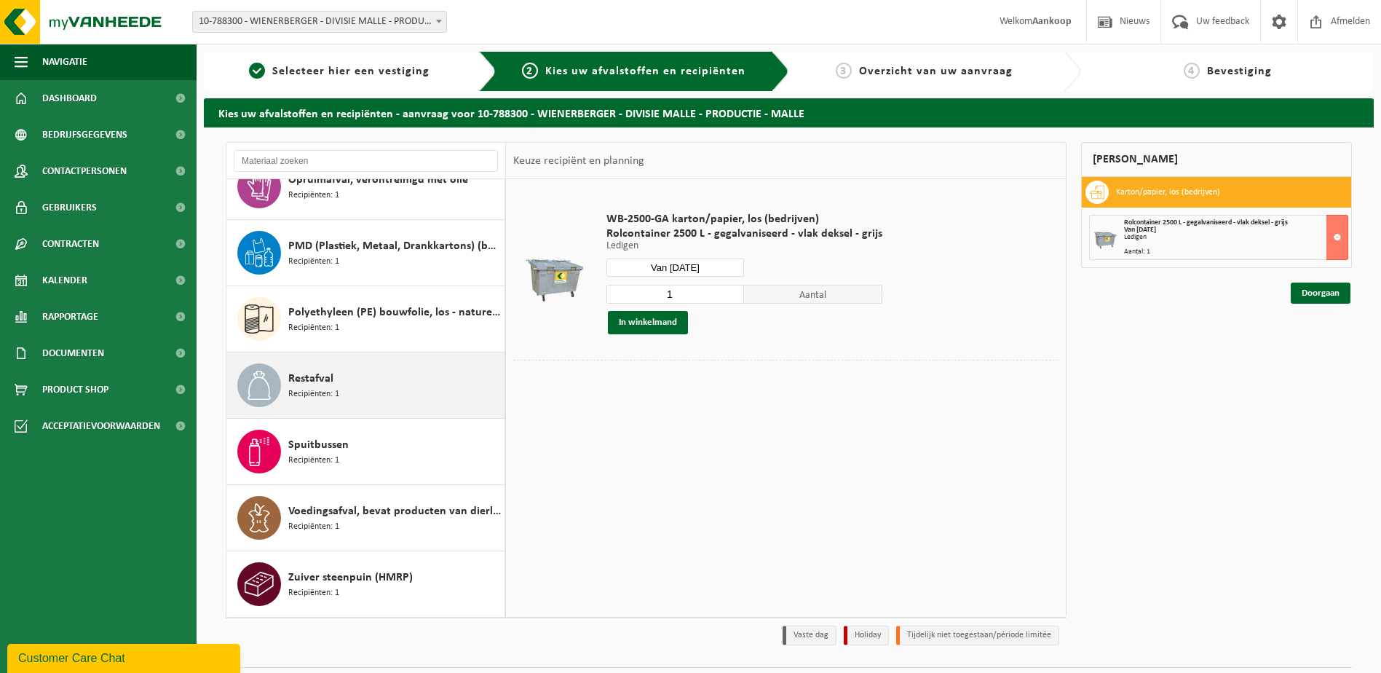
click at [307, 385] on span "Restafval" at bounding box center [310, 378] width 45 height 17
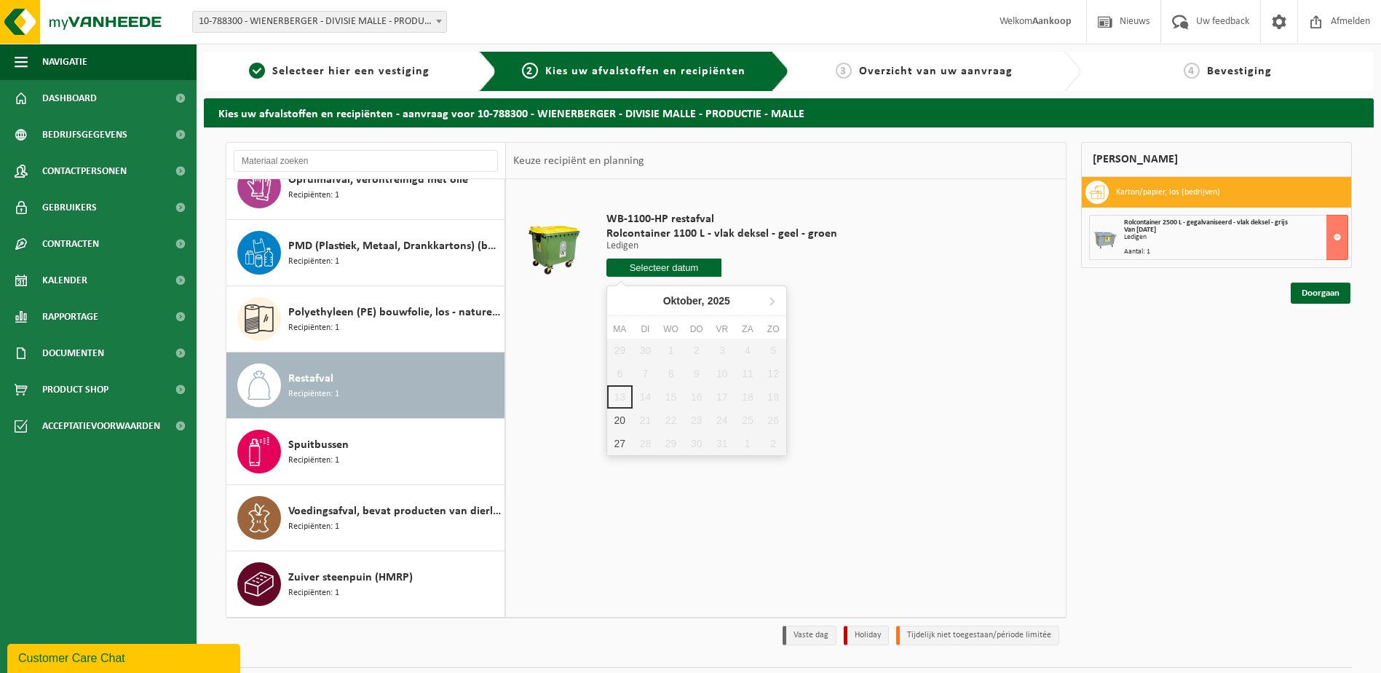
click at [662, 267] on input "text" at bounding box center [665, 267] width 116 height 18
click at [615, 417] on div "20" at bounding box center [619, 419] width 25 height 23
type input "Van 2025-10-20"
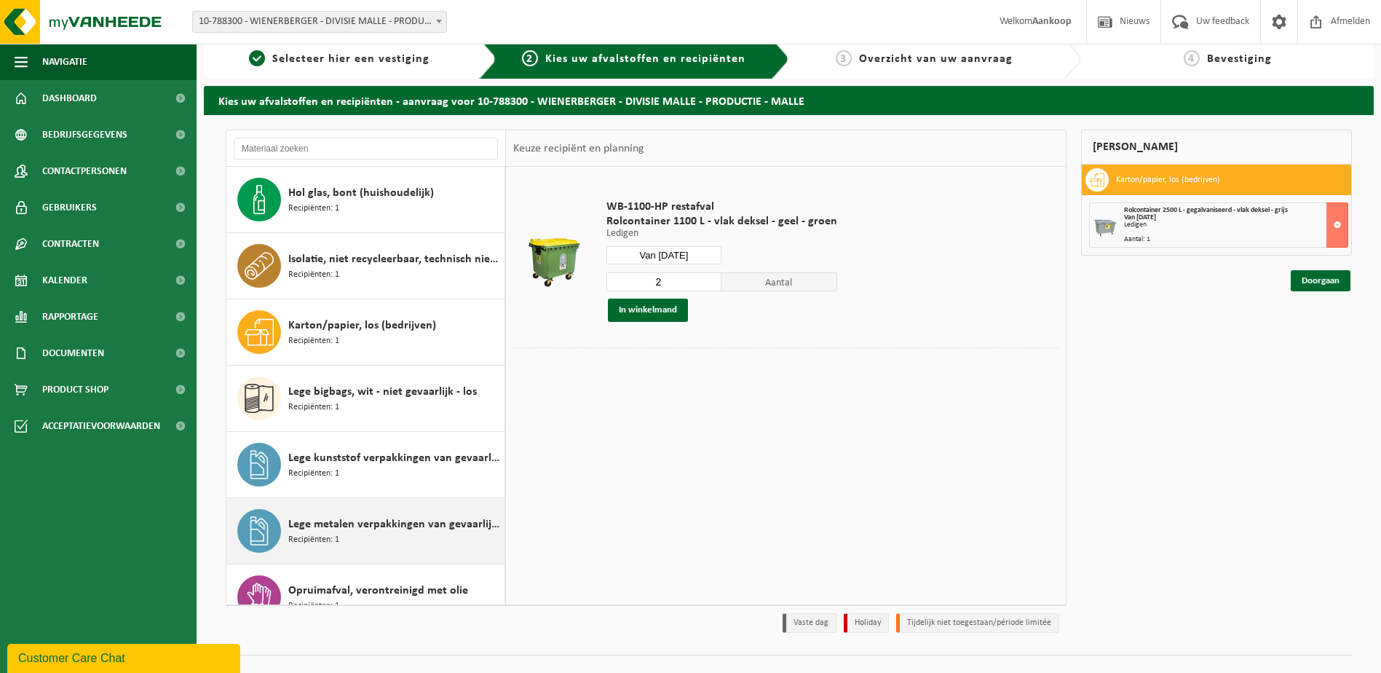
scroll to position [0, 0]
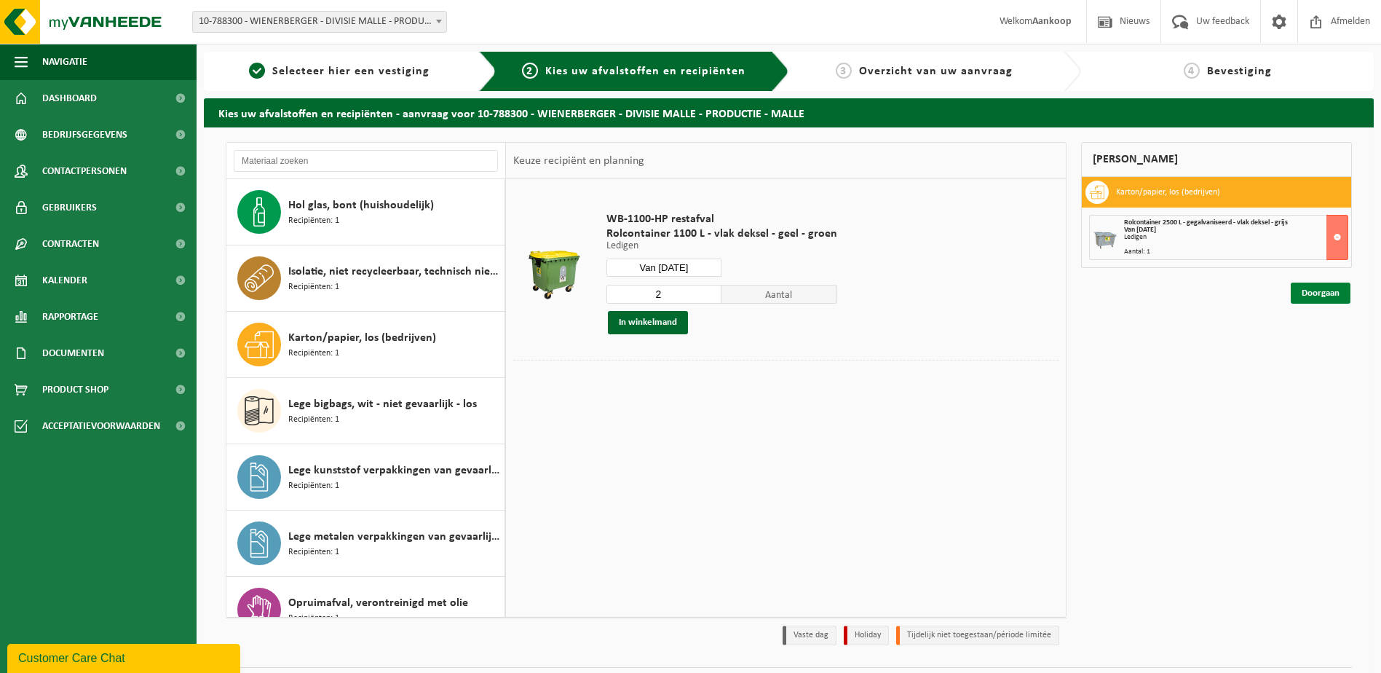
click at [1320, 290] on link "Doorgaan" at bounding box center [1321, 293] width 60 height 21
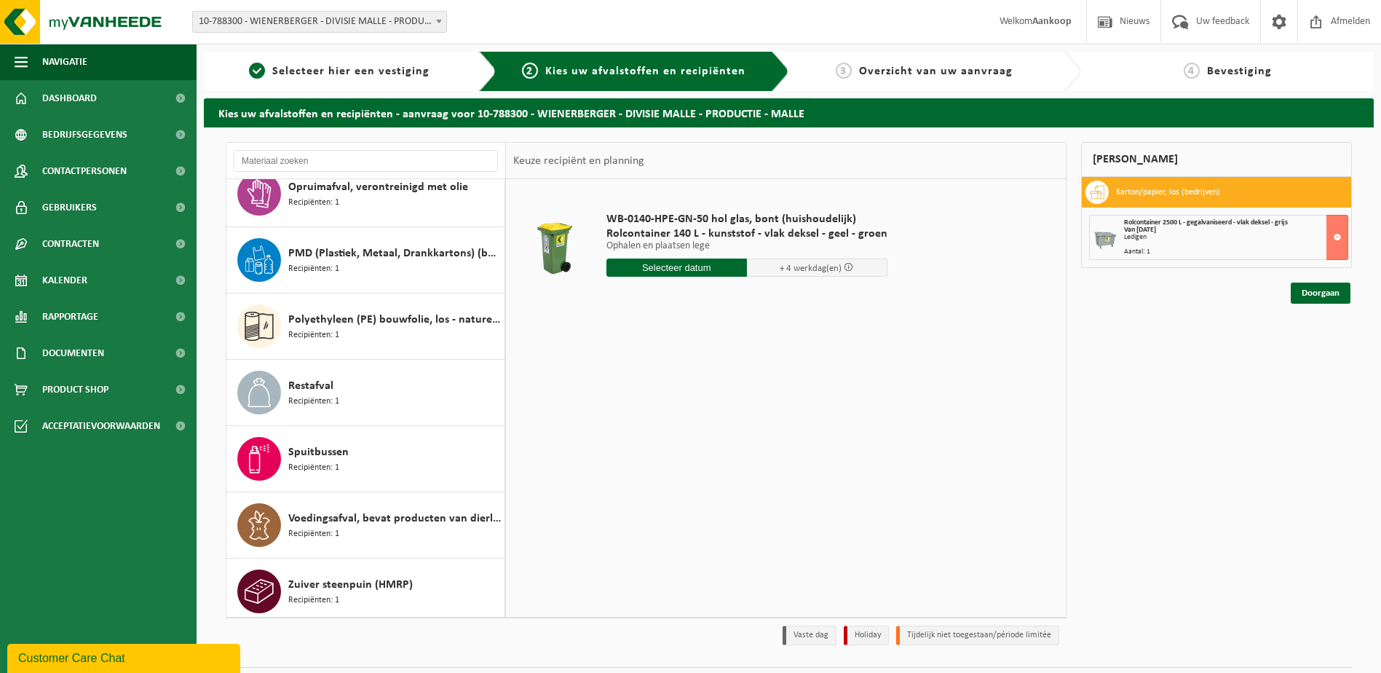
scroll to position [423, 0]
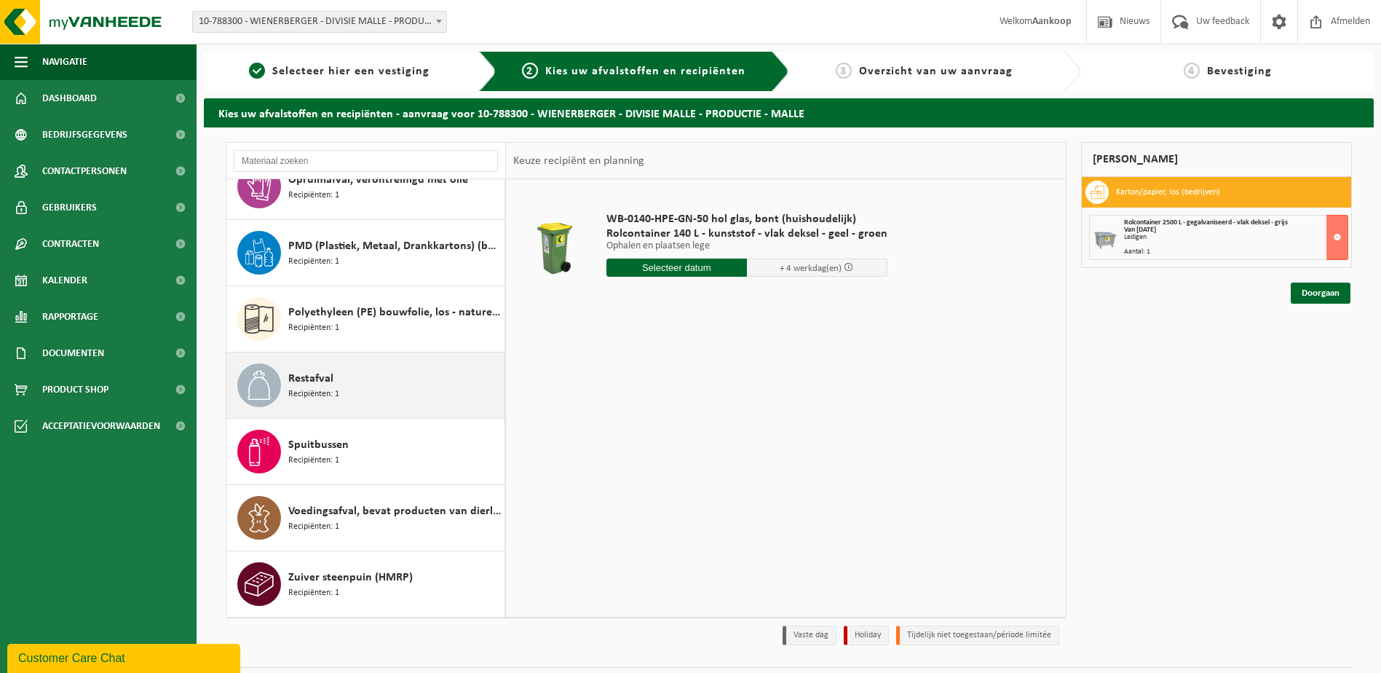
click at [342, 393] on div "Restafval Recipiënten: 1" at bounding box center [394, 385] width 213 height 44
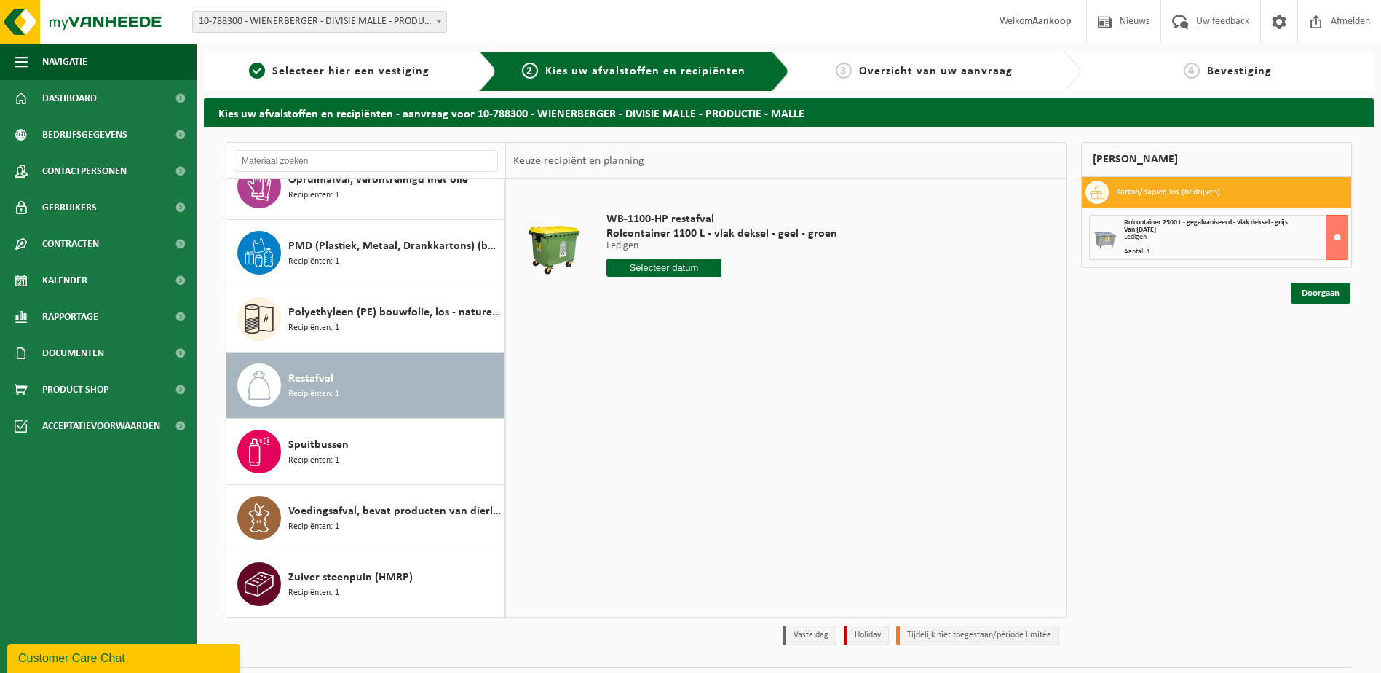
click at [666, 268] on input "text" at bounding box center [665, 267] width 116 height 18
click at [617, 422] on div "20" at bounding box center [619, 419] width 25 height 23
type input "Van 2025-10-20"
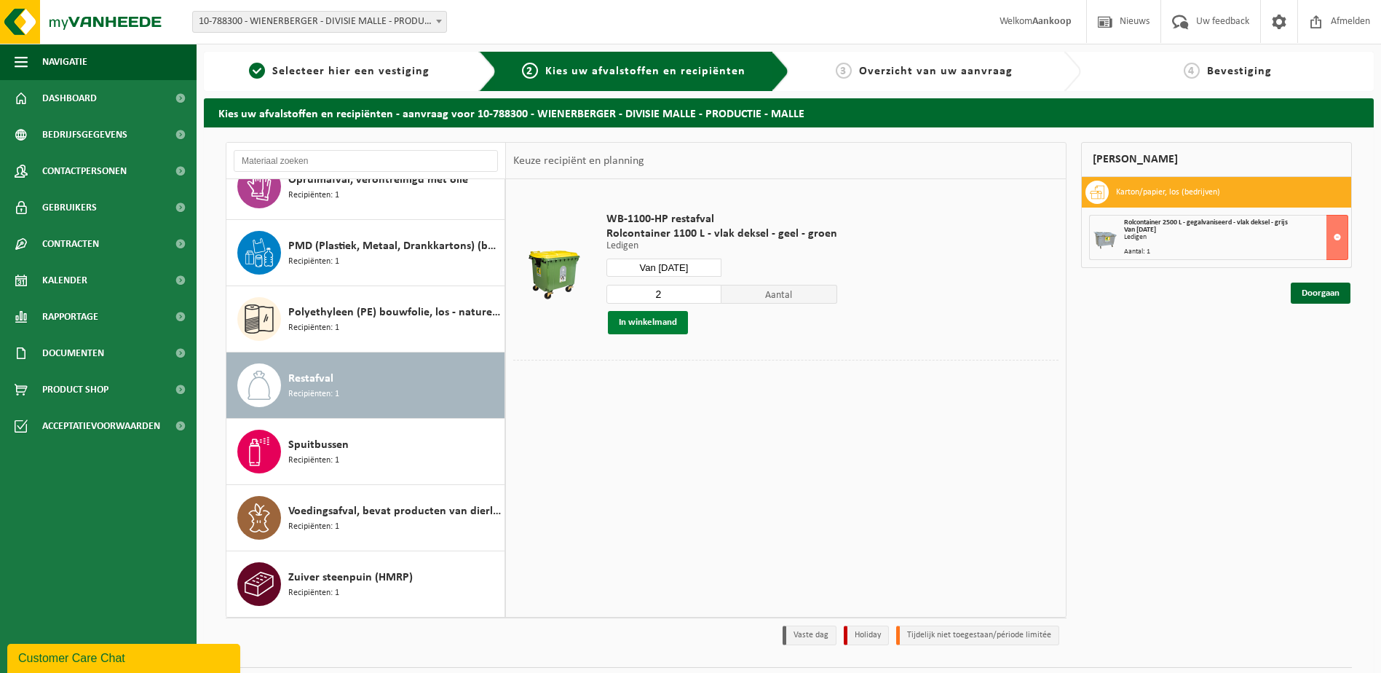
click at [643, 319] on button "In winkelmand" at bounding box center [648, 322] width 80 height 23
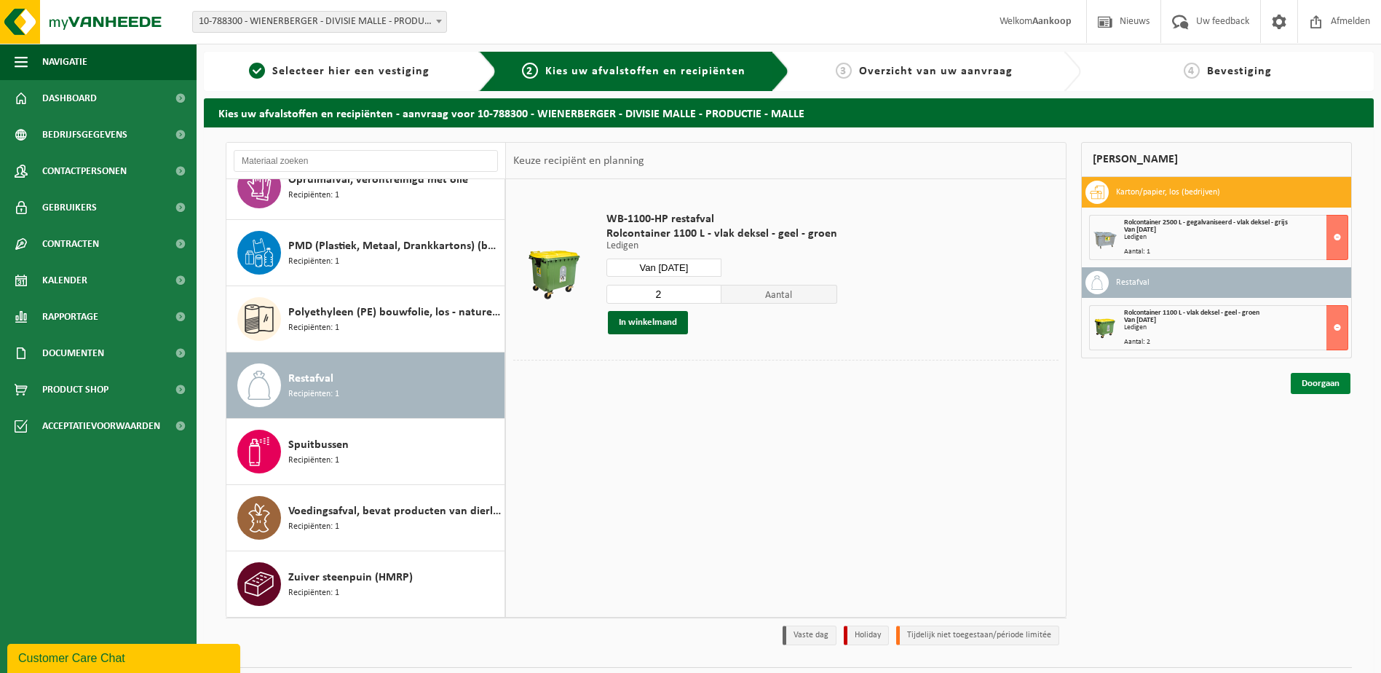
click at [1302, 379] on link "Doorgaan" at bounding box center [1321, 383] width 60 height 21
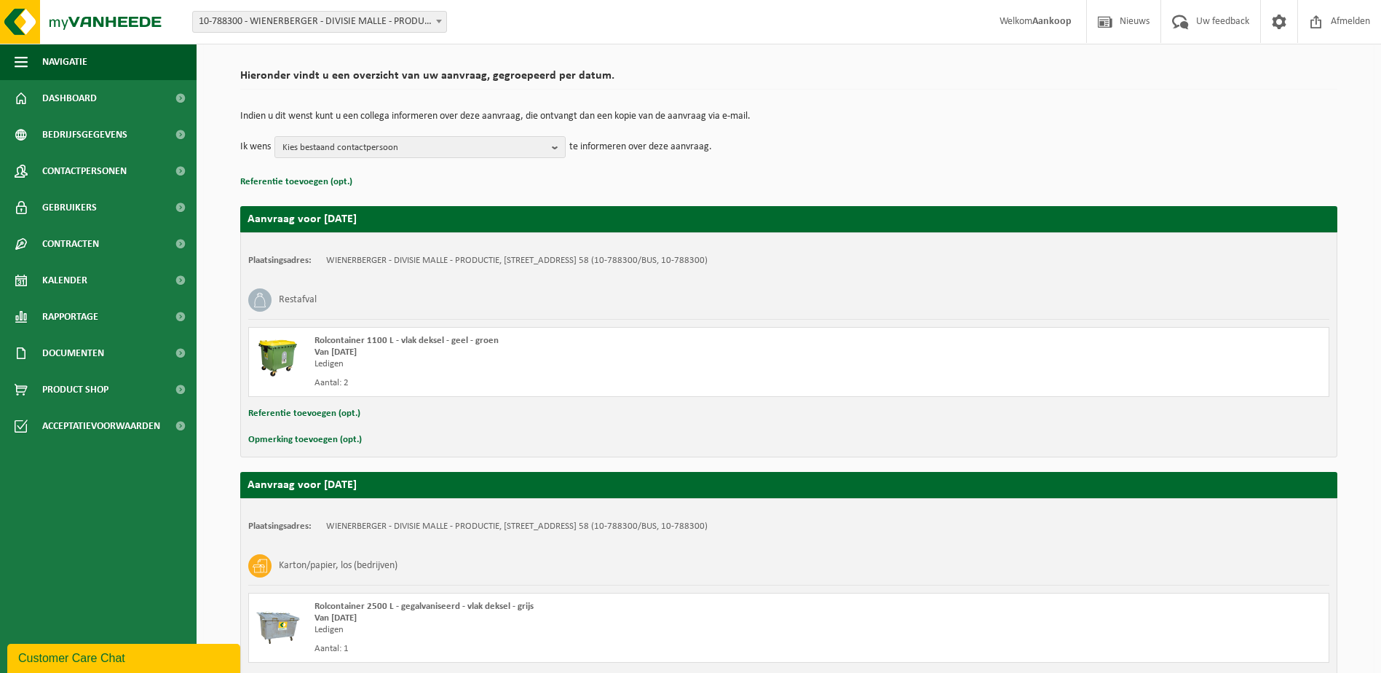
scroll to position [218, 0]
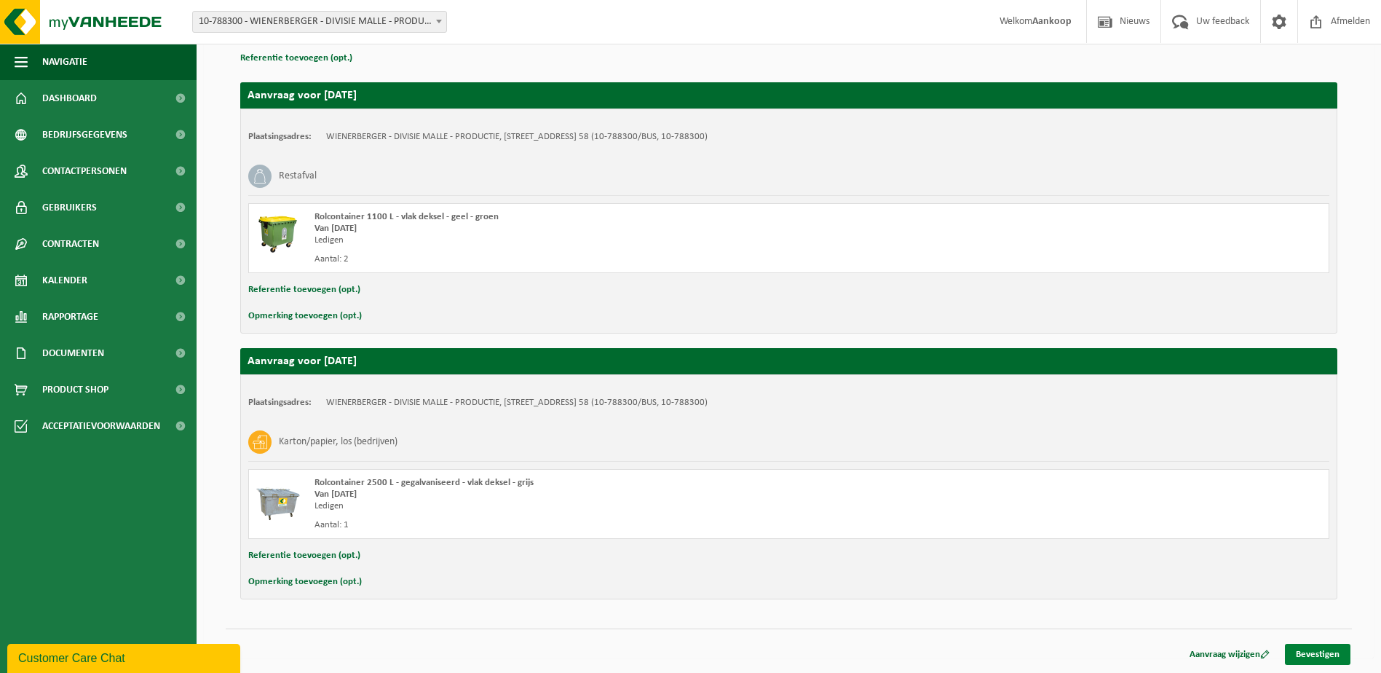
click at [1321, 648] on link "Bevestigen" at bounding box center [1318, 654] width 66 height 21
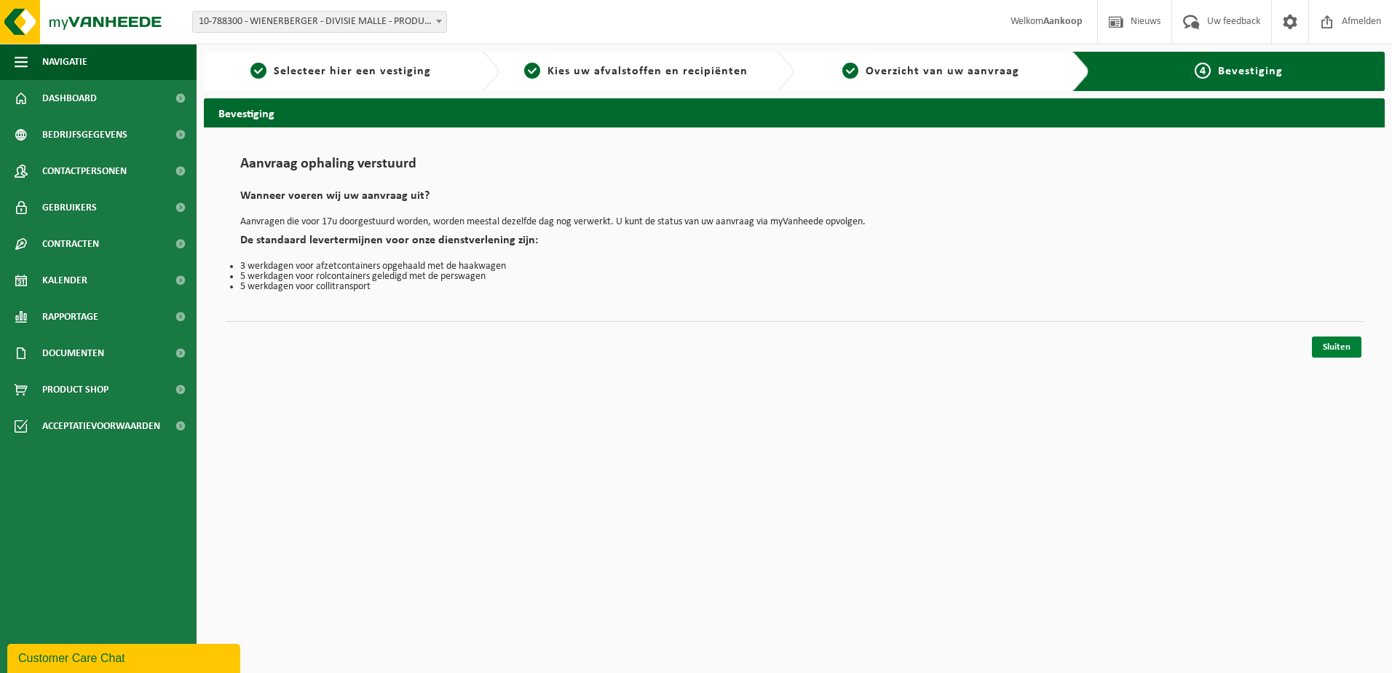
click at [1325, 339] on link "Sluiten" at bounding box center [1337, 346] width 50 height 21
